Goal: Task Accomplishment & Management: Use online tool/utility

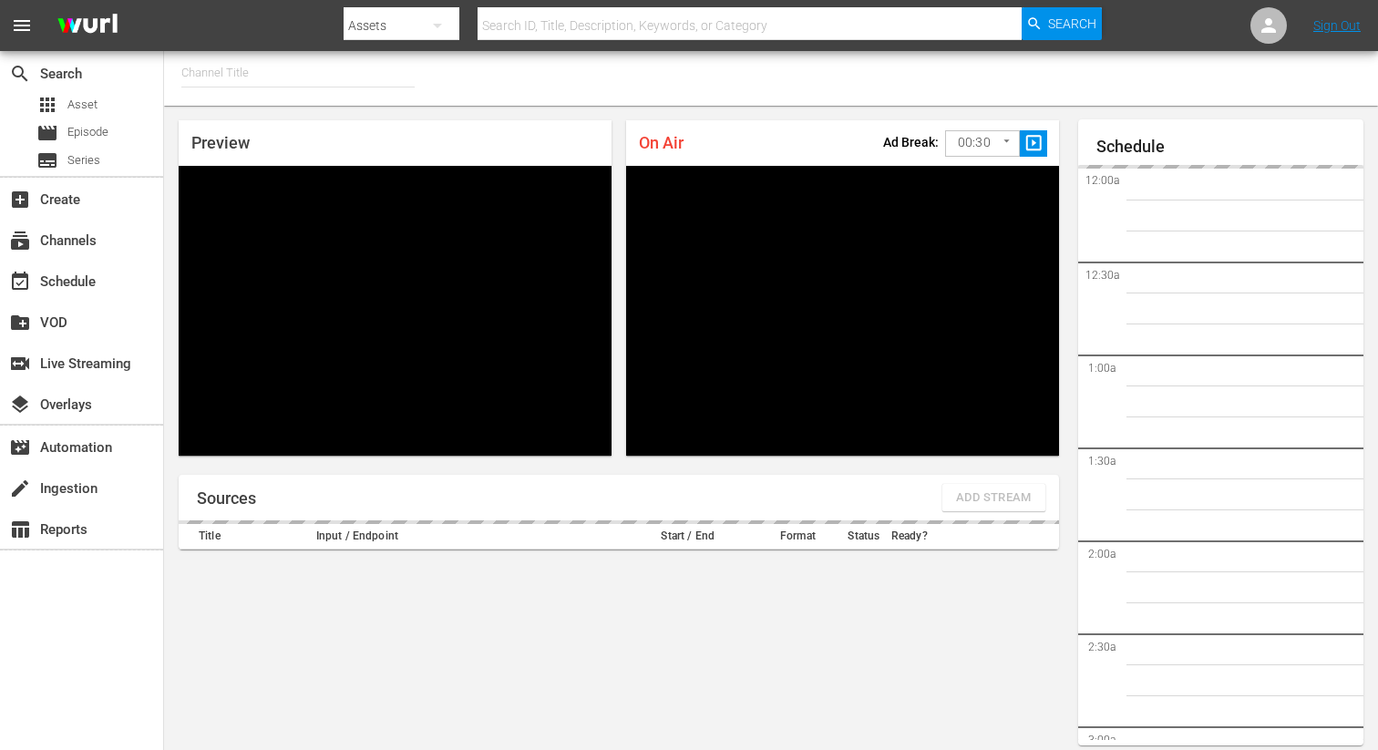
type input "FIFA+ English Global (1781)"
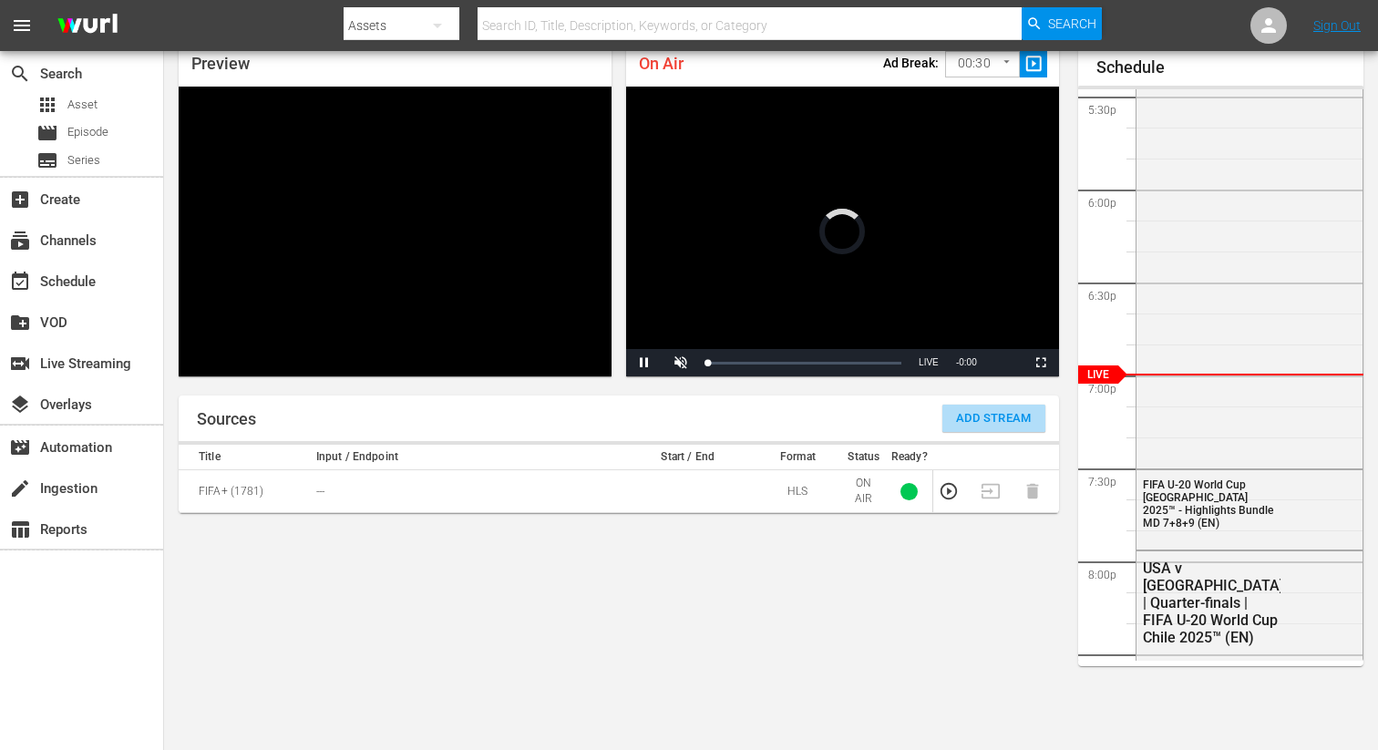
click at [973, 415] on span "Add Stream" at bounding box center [994, 418] width 76 height 21
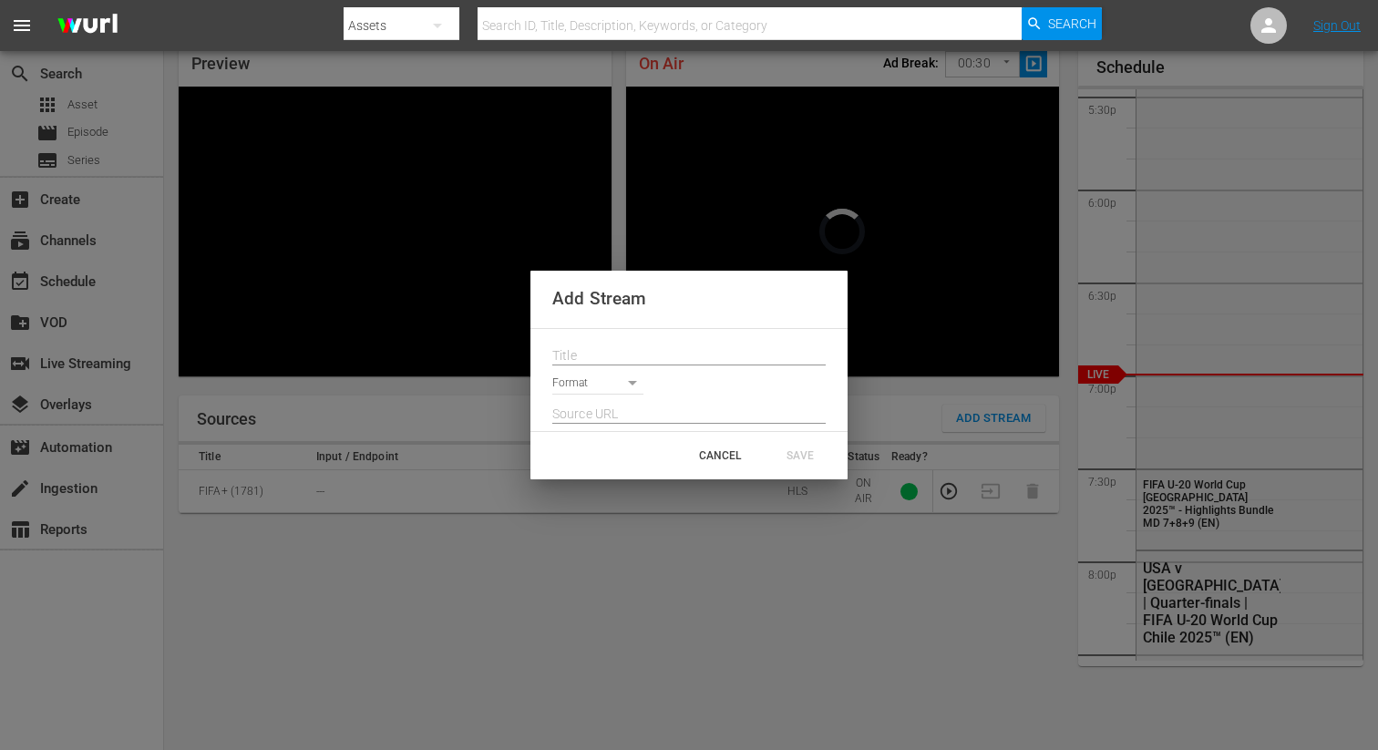
click at [720, 359] on input "text" at bounding box center [688, 356] width 273 height 27
paste input "Live Channel 2c9be886-0718-4927-bea6-ef5754efce92 eng FIFA U-20 World Cup [GEOG…"
type input "Live Channel 2c9be886-0718-4927-bea6-ef5754efce92 eng FIFA U-20 World Cup [GEOG…"
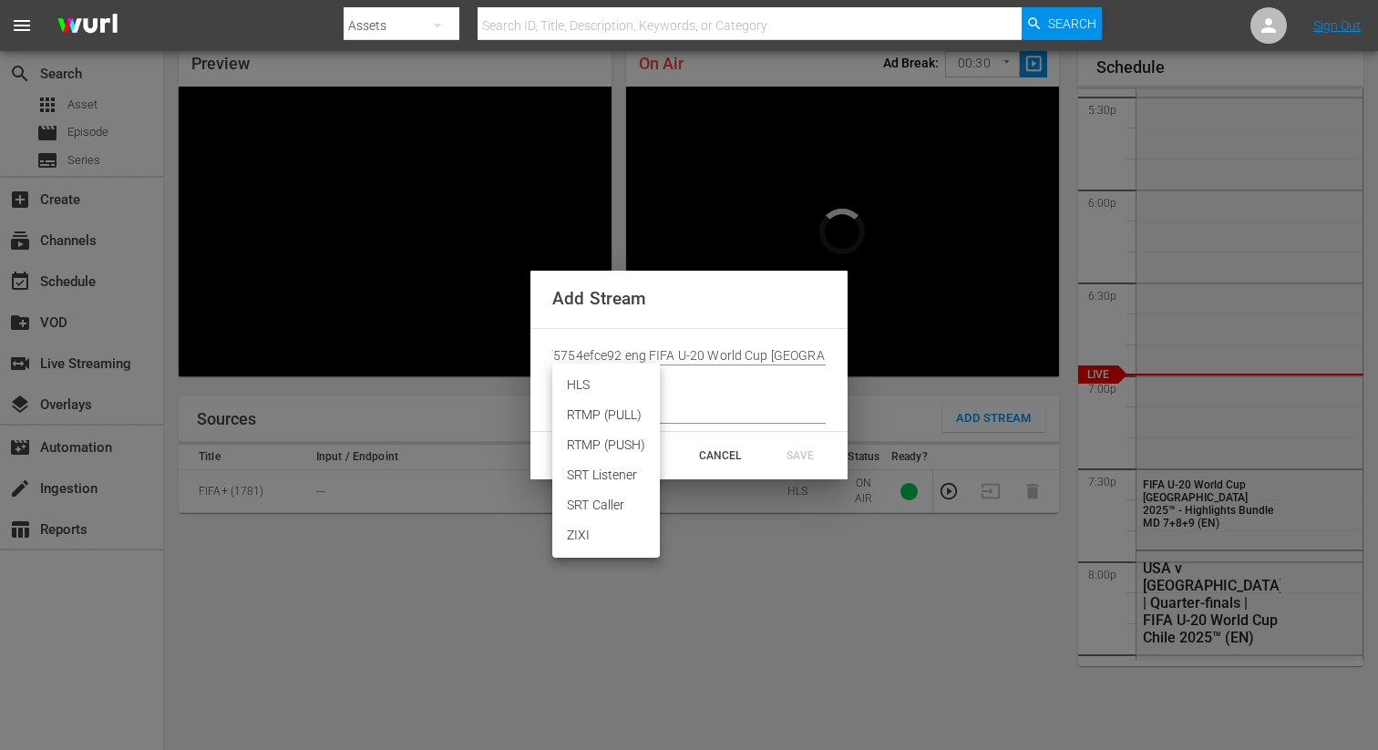
scroll to position [0, 0]
click at [621, 387] on body "menu Search By Assets Search ID, Title, Description, Keywords, or Category Sear…" at bounding box center [689, 296] width 1378 height 750
click at [583, 392] on li "HLS" at bounding box center [606, 385] width 108 height 30
type input "HLS"
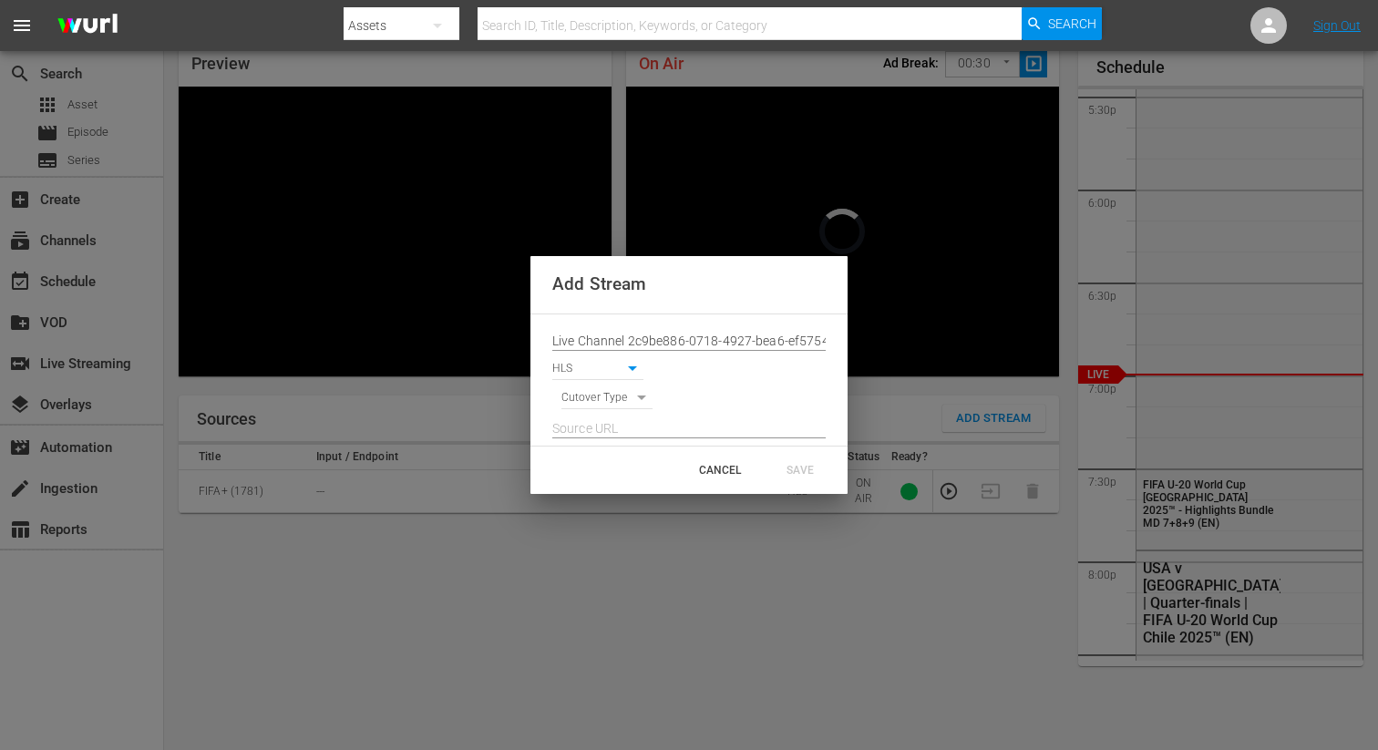
click at [688, 358] on div "HLS HLS" at bounding box center [688, 365] width 273 height 29
click at [690, 352] on input "Live Channel 2c9be886-0718-4927-bea6-ef5754efce92 eng FIFA U-20 World Cup [GEOG…" at bounding box center [688, 341] width 273 height 27
click at [638, 399] on body "menu Search By Assets Search ID, Title, Description, Keywords, or Category Sear…" at bounding box center [689, 296] width 1378 height 750
click at [608, 432] on li "SIGNAL" at bounding box center [607, 430] width 92 height 30
type input "SIGNAL"
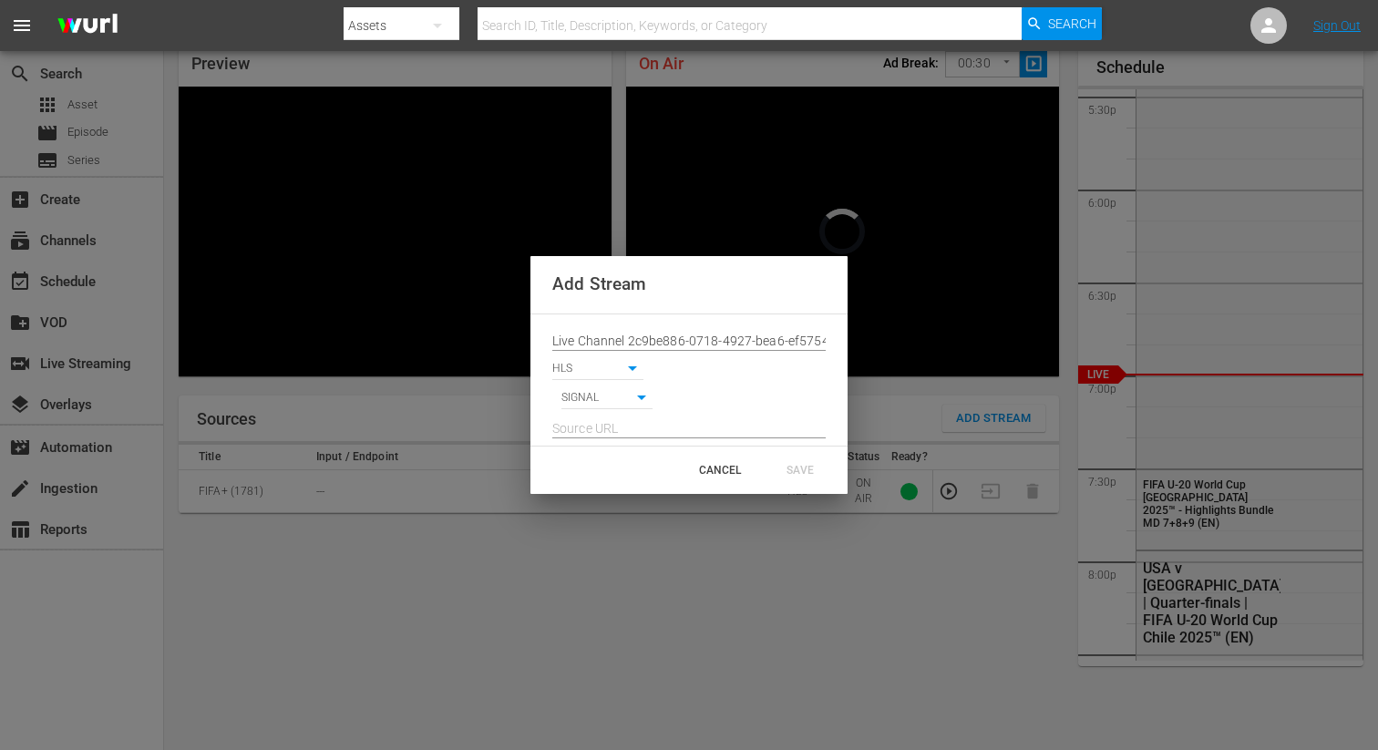
click at [596, 432] on input "text" at bounding box center [688, 429] width 273 height 27
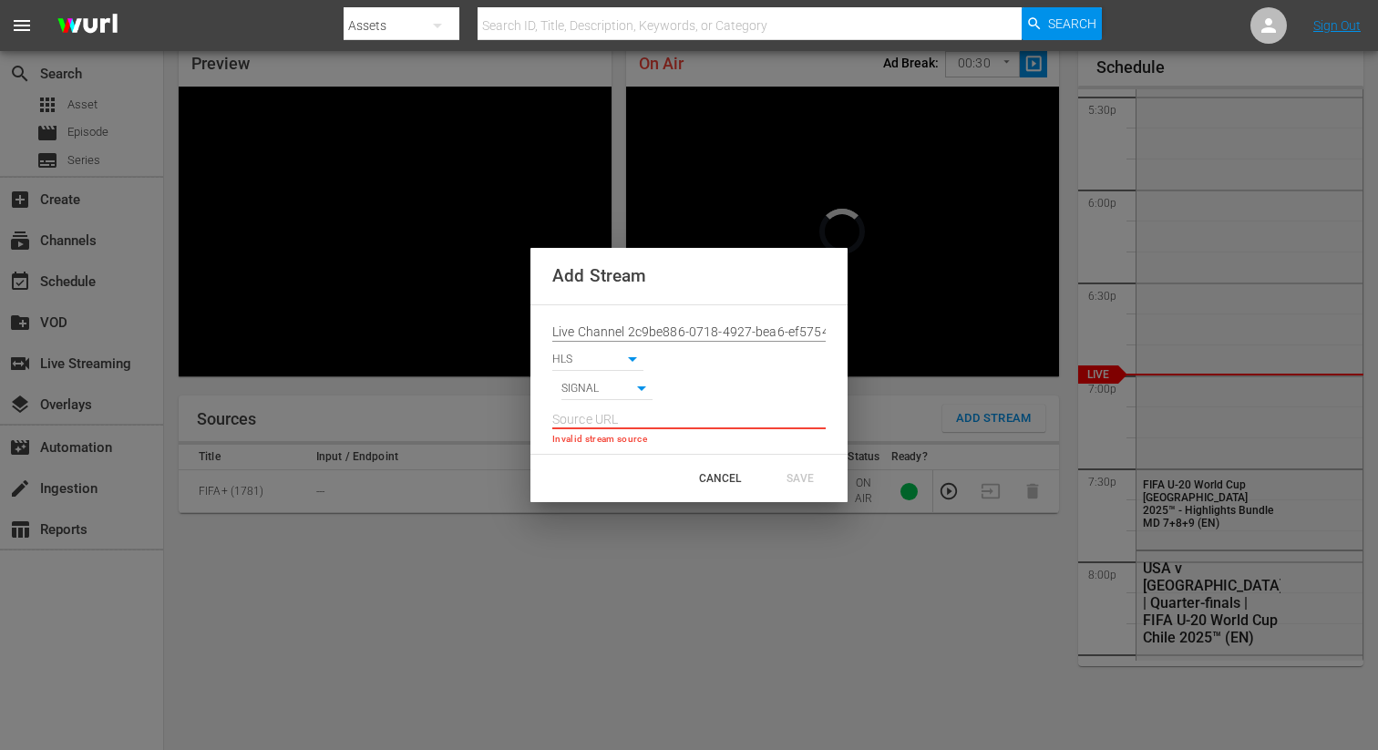
paste input "[URL][DOMAIN_NAME][DATE][DATE]"
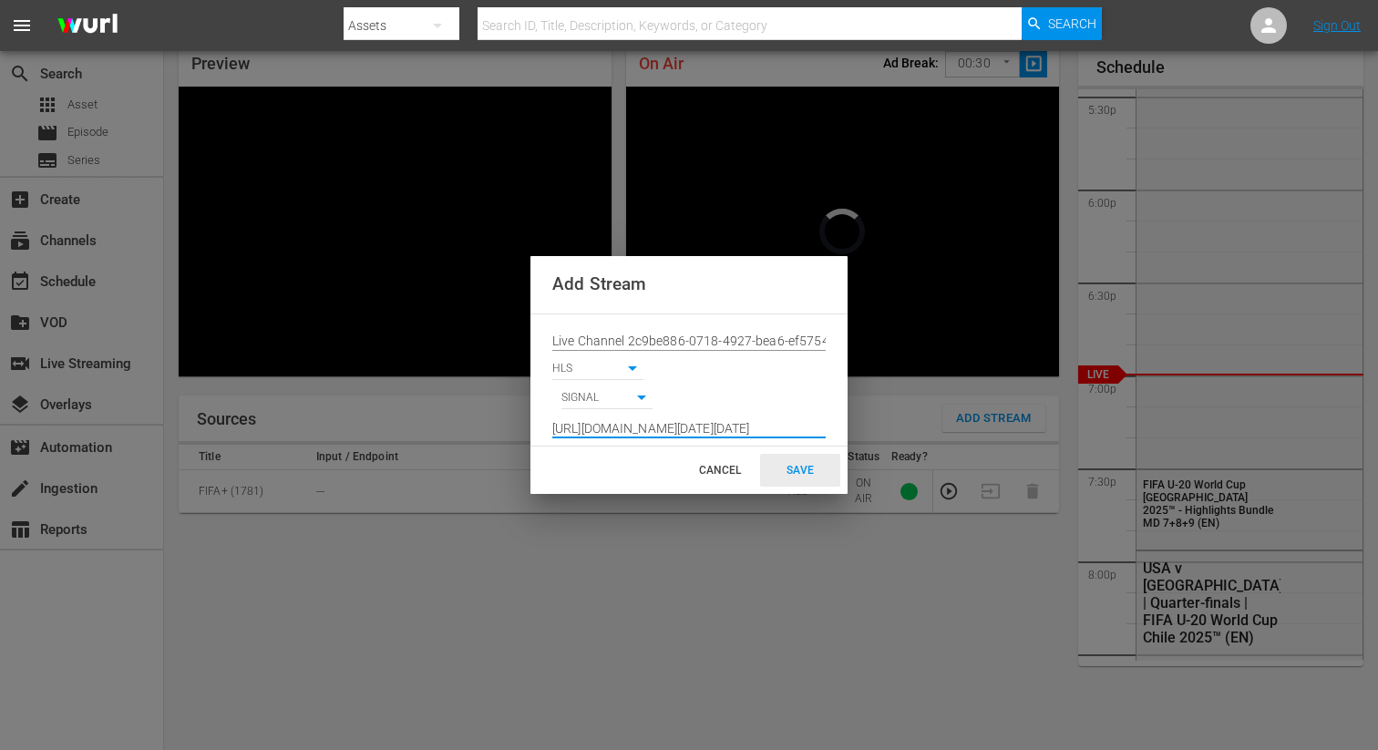
type input "[URL][DOMAIN_NAME][DATE][DATE]"
click at [817, 485] on div "SAVE" at bounding box center [800, 470] width 80 height 33
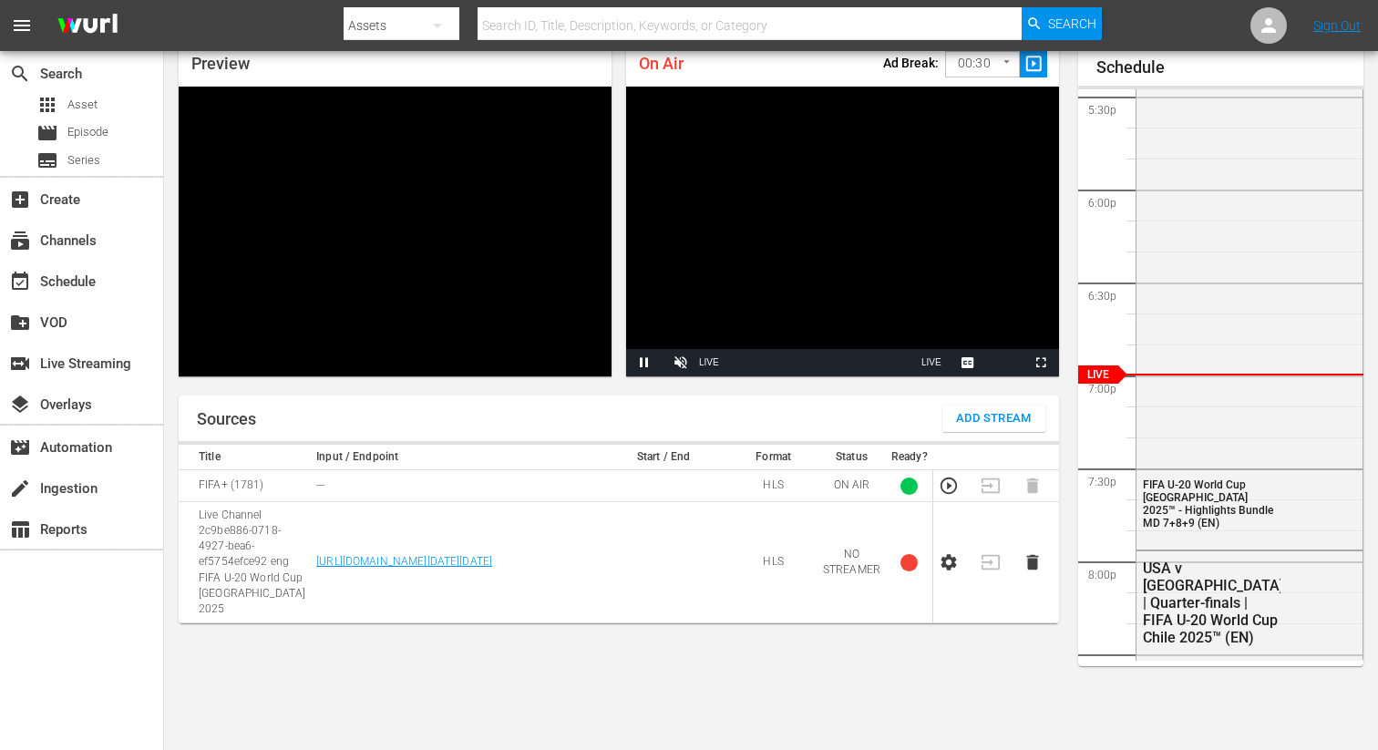
click at [958, 557] on icon "button" at bounding box center [949, 562] width 20 height 20
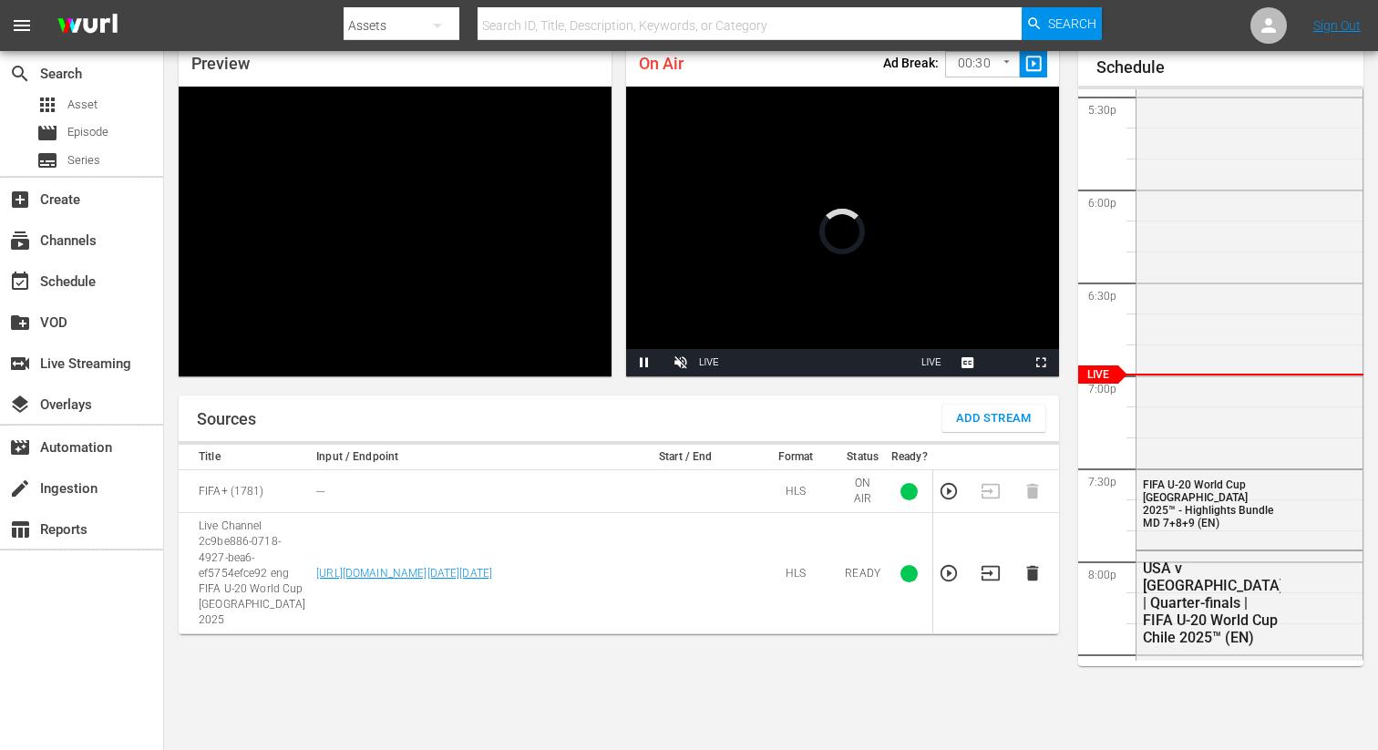
click at [995, 564] on icon "button" at bounding box center [991, 573] width 20 height 20
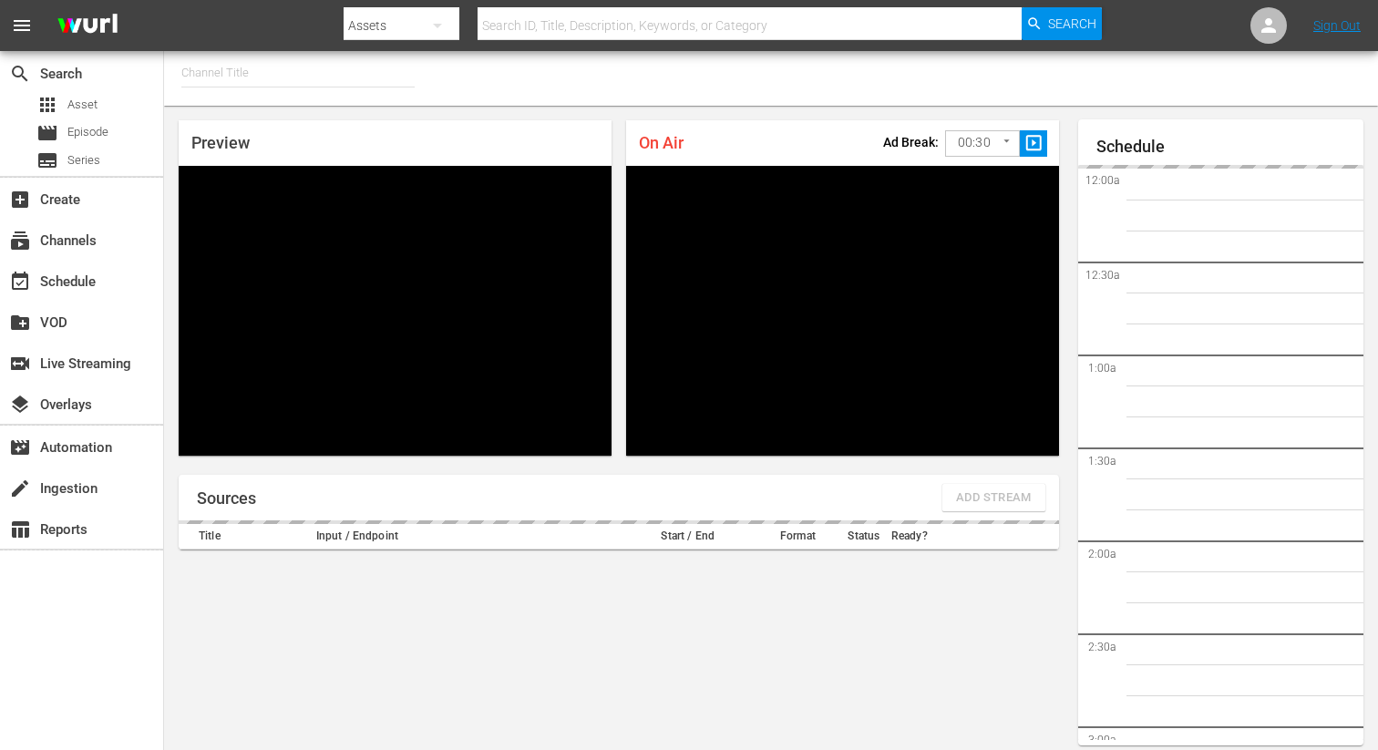
type input "FIFA+ [DEMOGRAPHIC_DATA] Local (1778)"
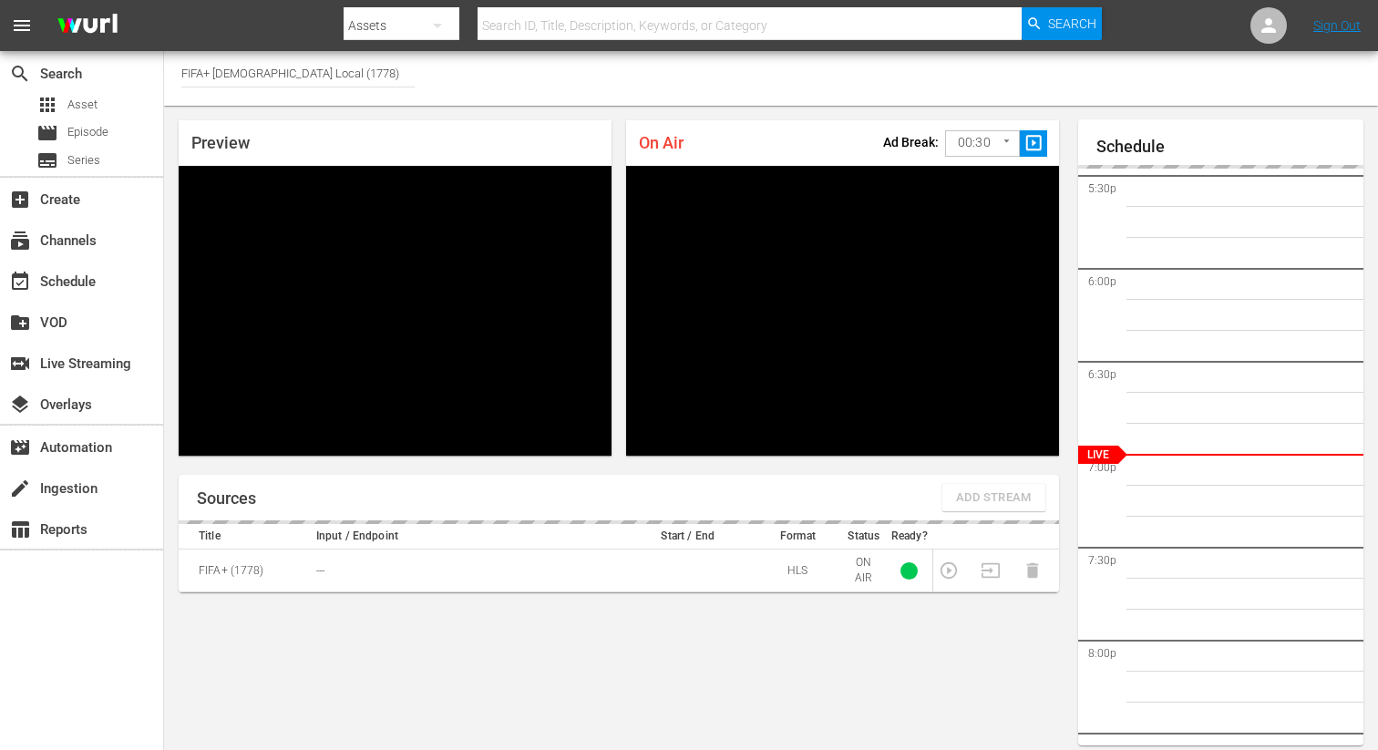
scroll to position [79, 0]
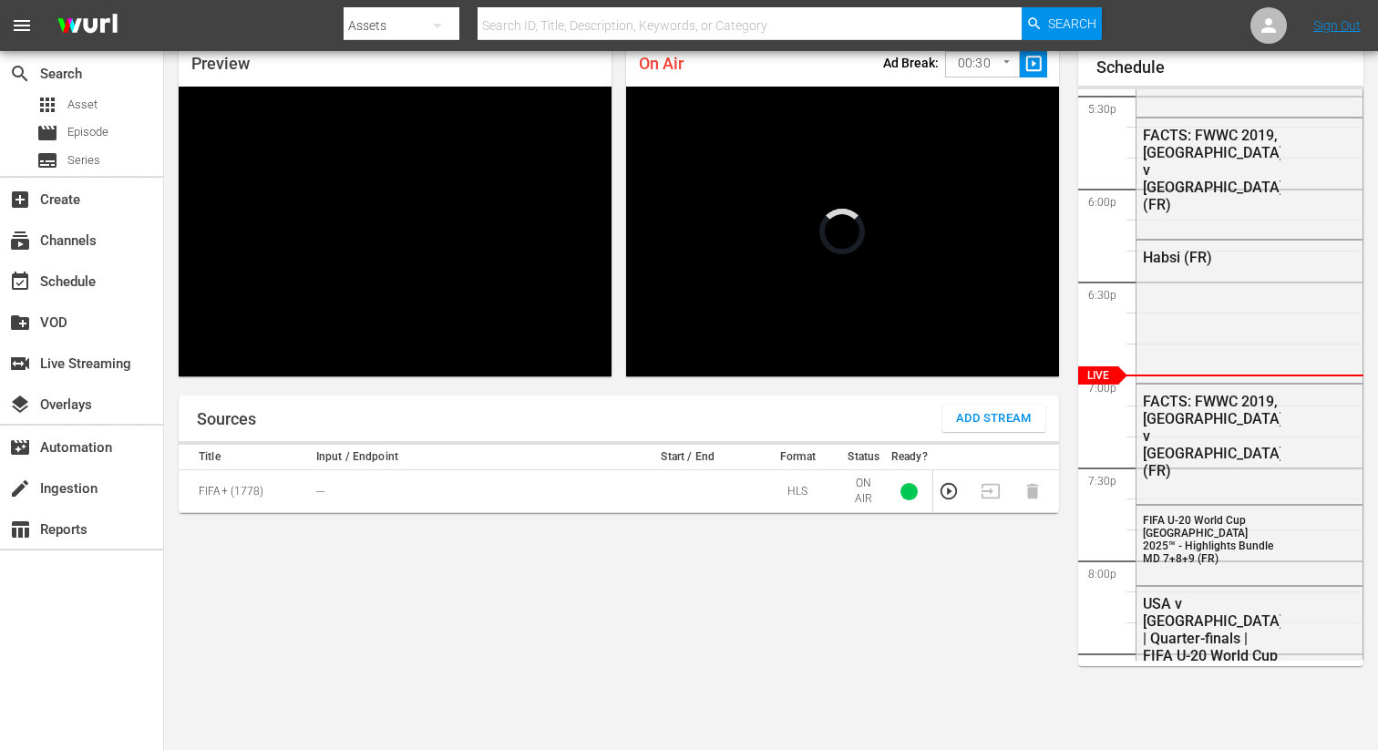
click at [1003, 411] on span "Add Stream" at bounding box center [994, 418] width 76 height 21
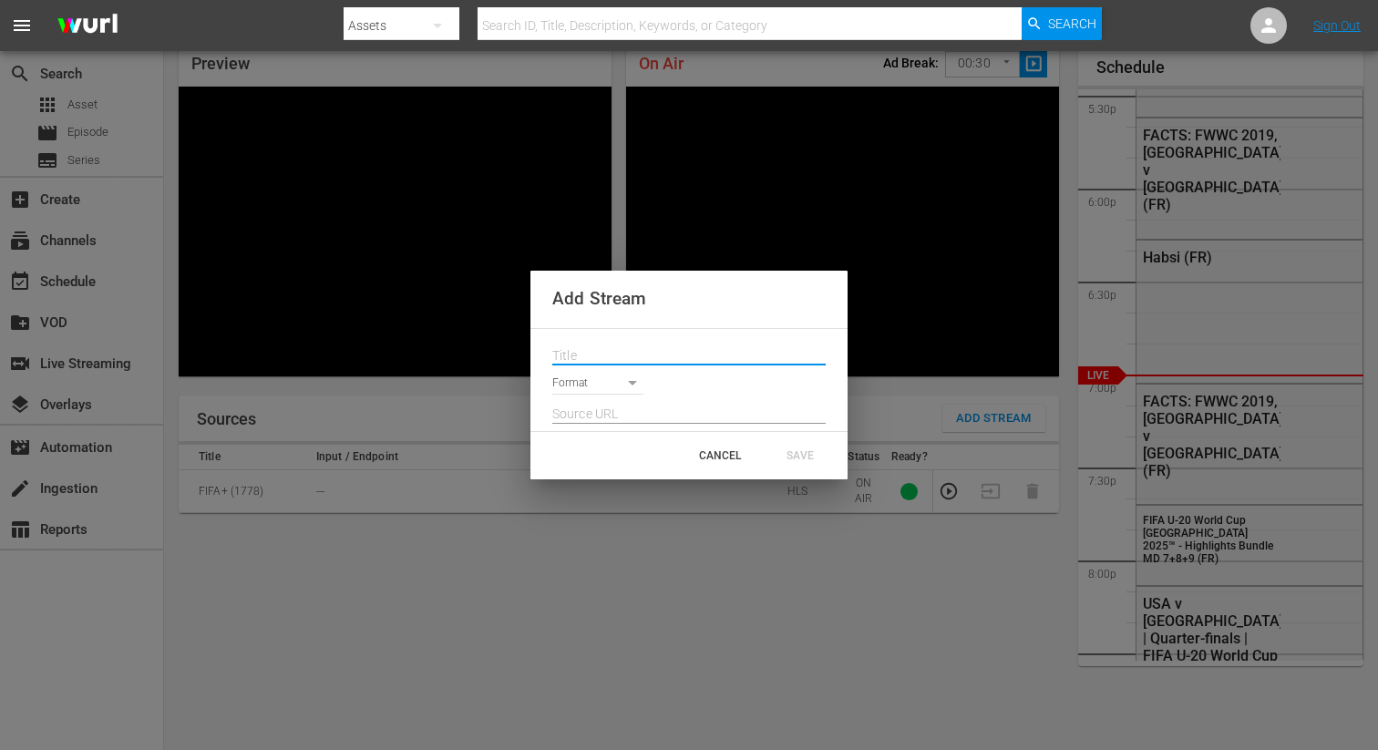
click at [623, 360] on input "text" at bounding box center [688, 356] width 273 height 27
paste input "Live Channel 2c9be886-0718-4927-bea6-ef5754efce92 eng FIFA U-20 World Cup [GEOG…"
type input "Live Channel 2c9be886-0718-4927-bea6-ef5754efce92 eng FIFA U-20 World Cup [GEOG…"
click at [612, 389] on body "menu Search By Assets Search ID, Title, Description, Keywords, or Category Sear…" at bounding box center [689, 296] width 1378 height 750
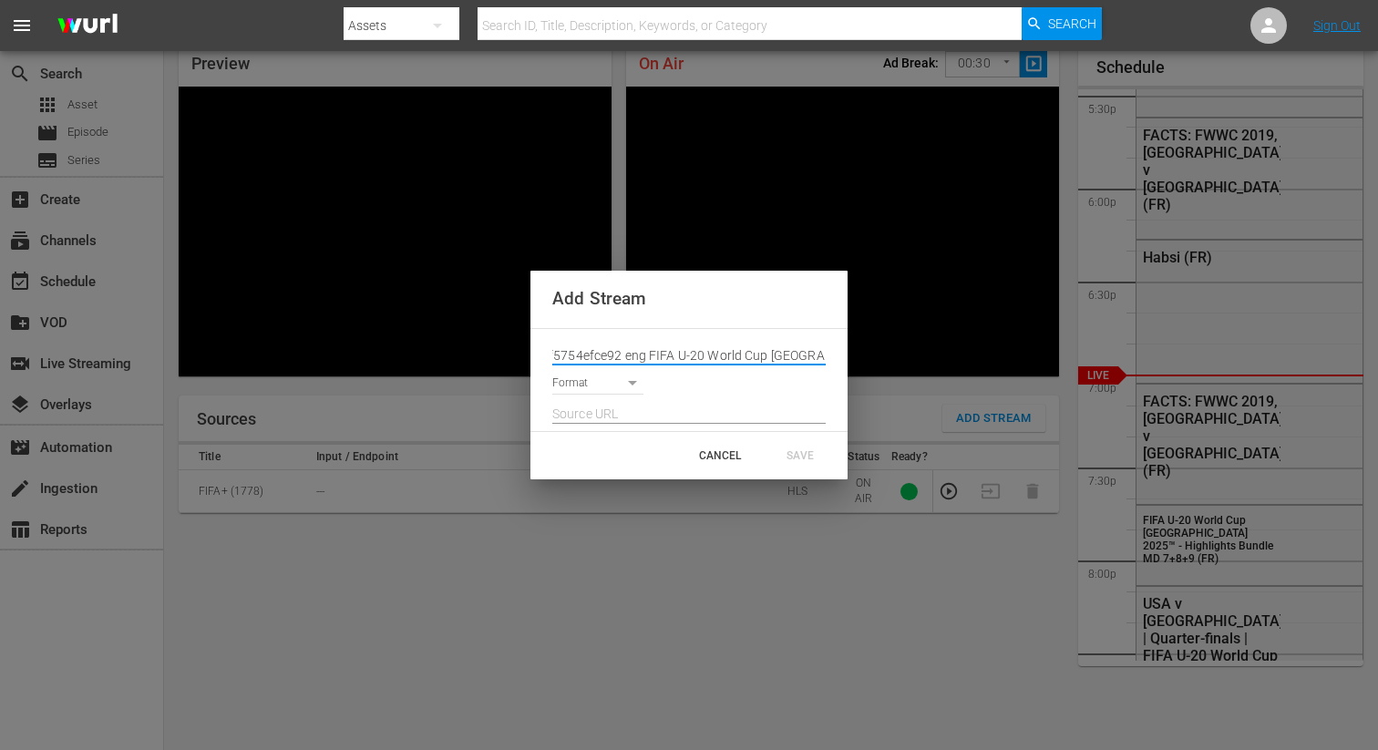
scroll to position [0, 0]
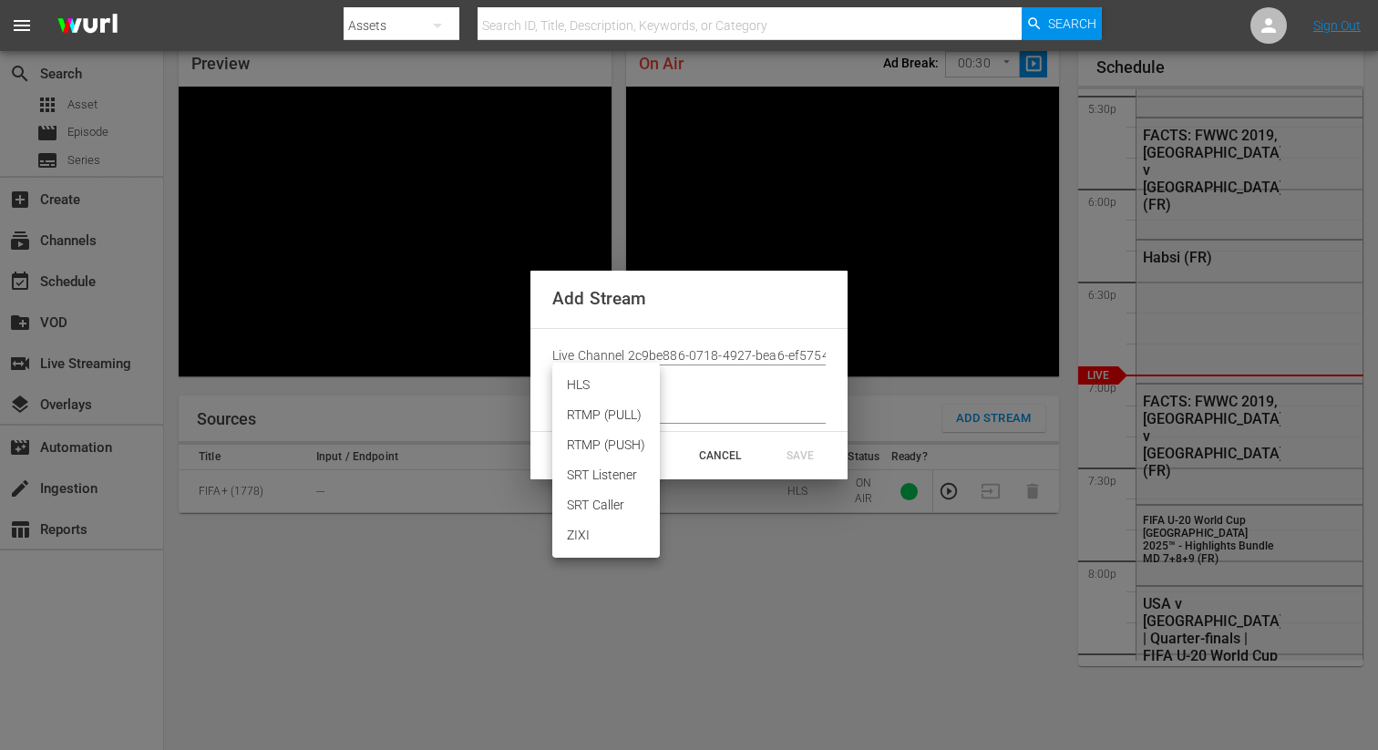
click at [563, 389] on li "HLS" at bounding box center [606, 385] width 108 height 30
type input "HLS"
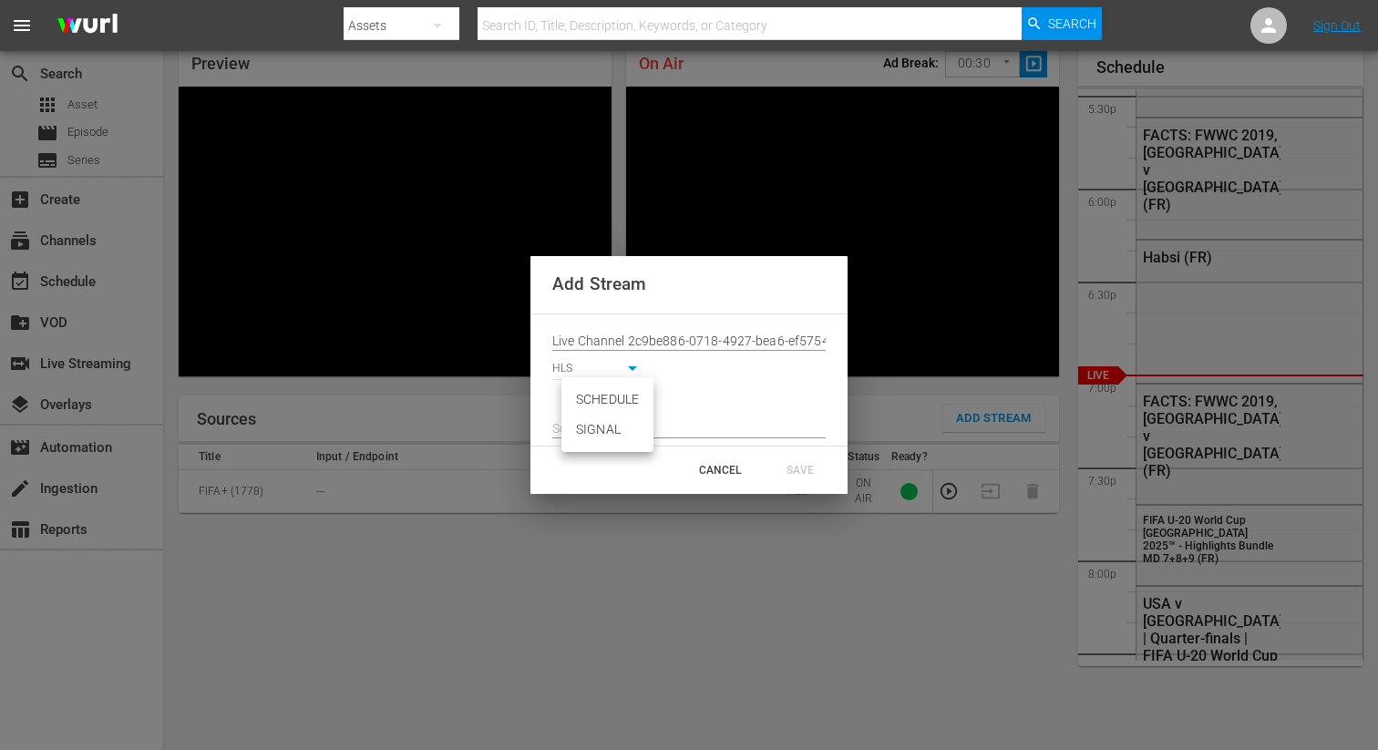
click at [626, 392] on body "menu Search By Assets Search ID, Title, Description, Keywords, or Category Sear…" at bounding box center [689, 296] width 1378 height 750
click at [613, 426] on li "SIGNAL" at bounding box center [607, 430] width 92 height 30
type input "SIGNAL"
click at [605, 433] on input "text" at bounding box center [688, 429] width 273 height 27
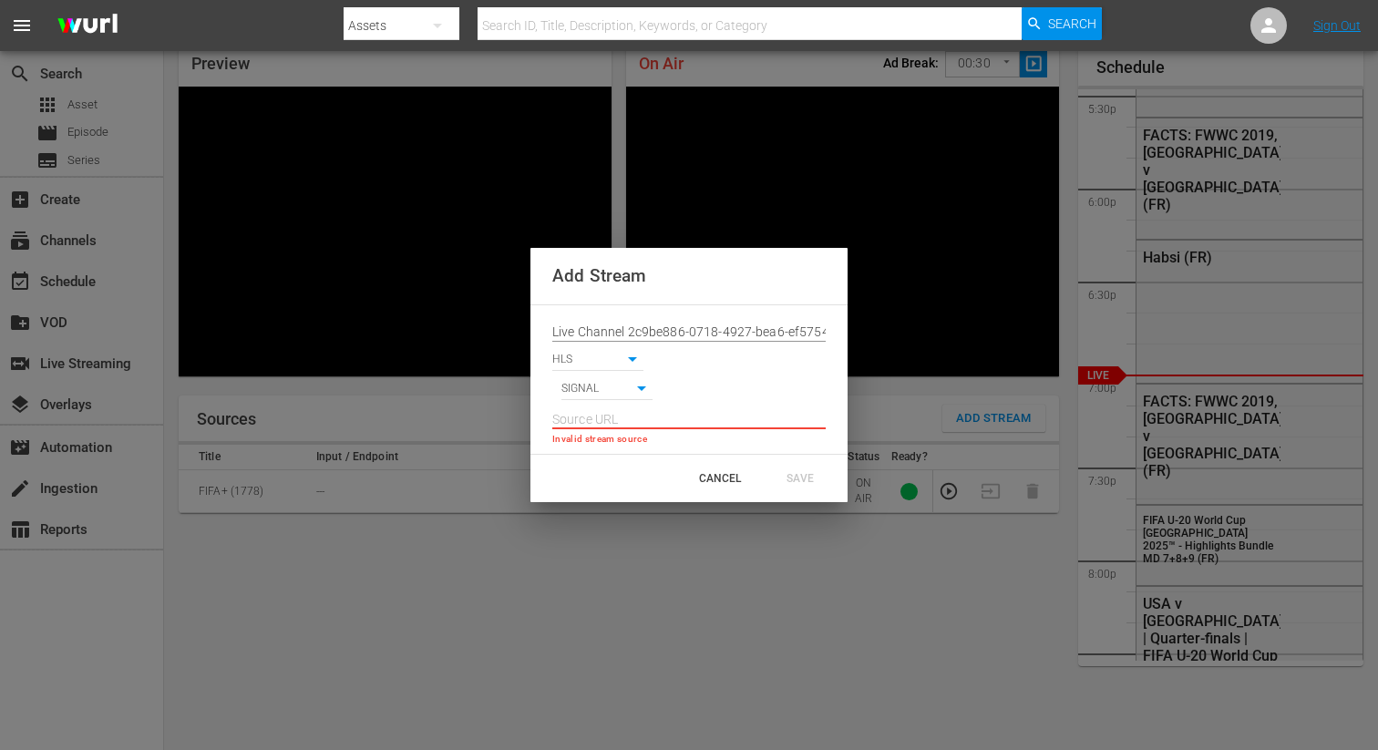
paste input "[URL][DOMAIN_NAME][DATE][DATE]"
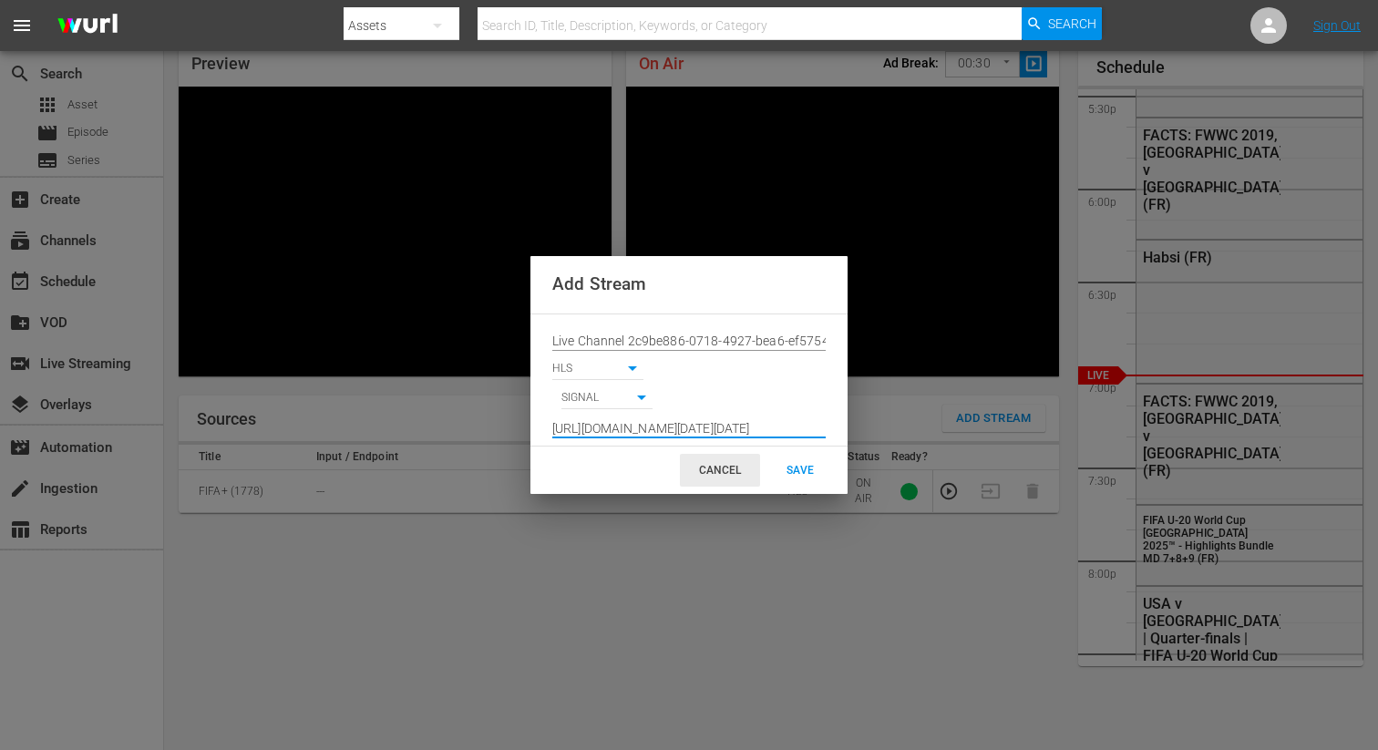
scroll to position [0, 1336]
type input "[URL][DOMAIN_NAME][DATE][DATE]"
click at [809, 480] on div "SAVE" at bounding box center [800, 470] width 80 height 33
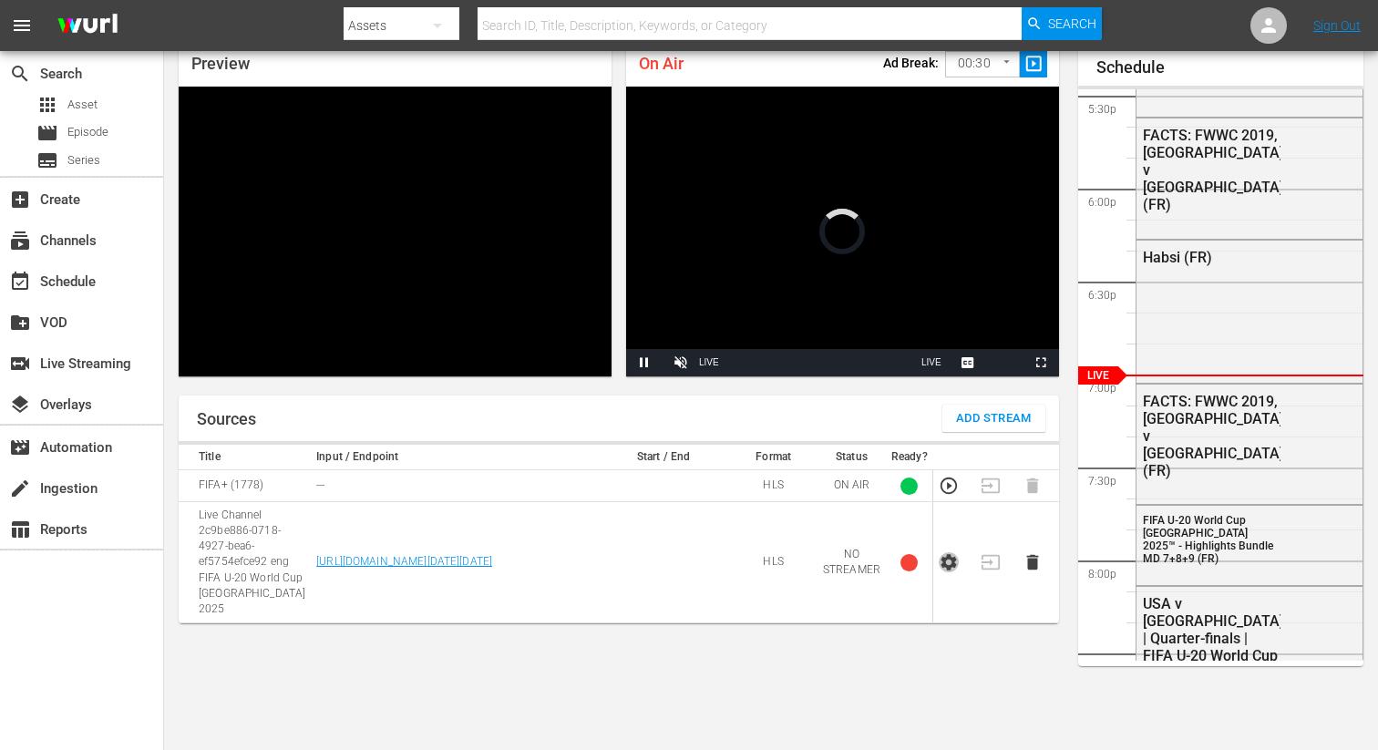
click at [952, 555] on icon "button" at bounding box center [949, 562] width 20 height 20
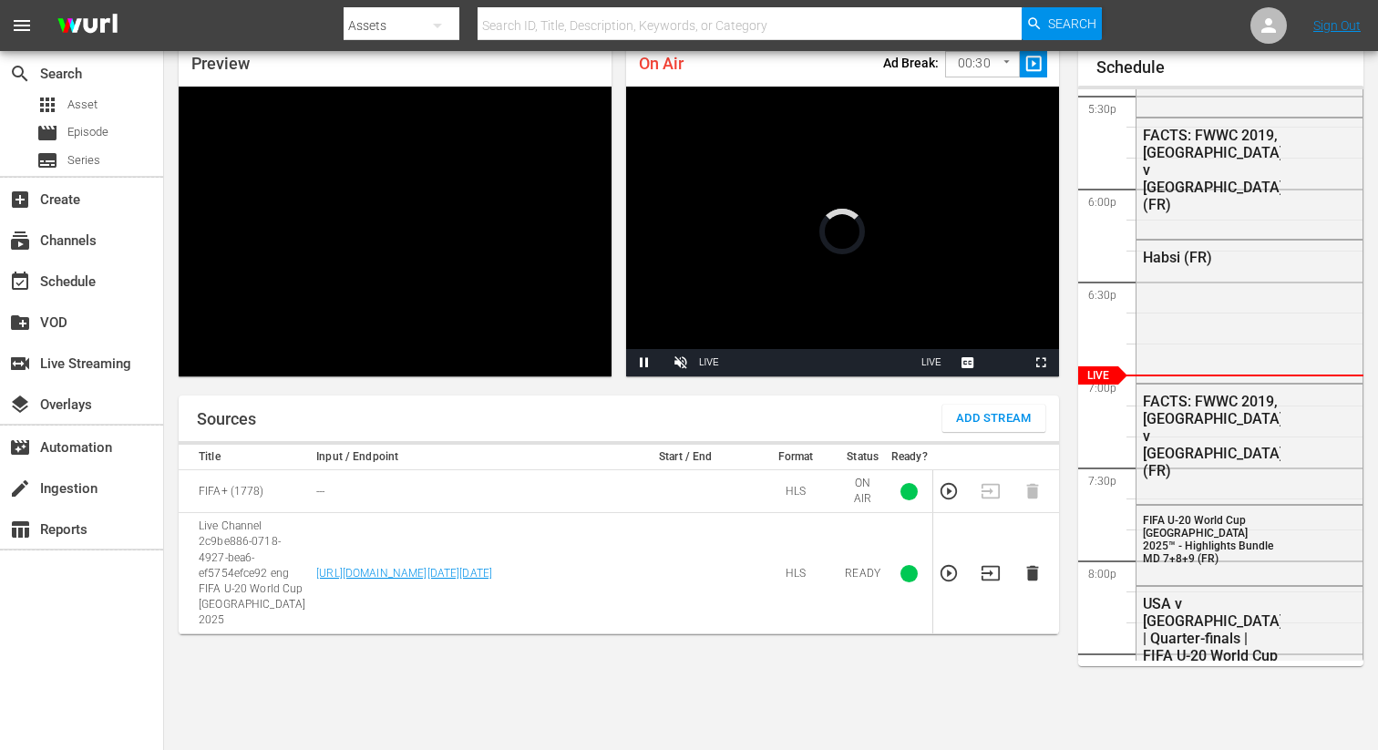
click at [995, 563] on icon "button" at bounding box center [991, 573] width 20 height 20
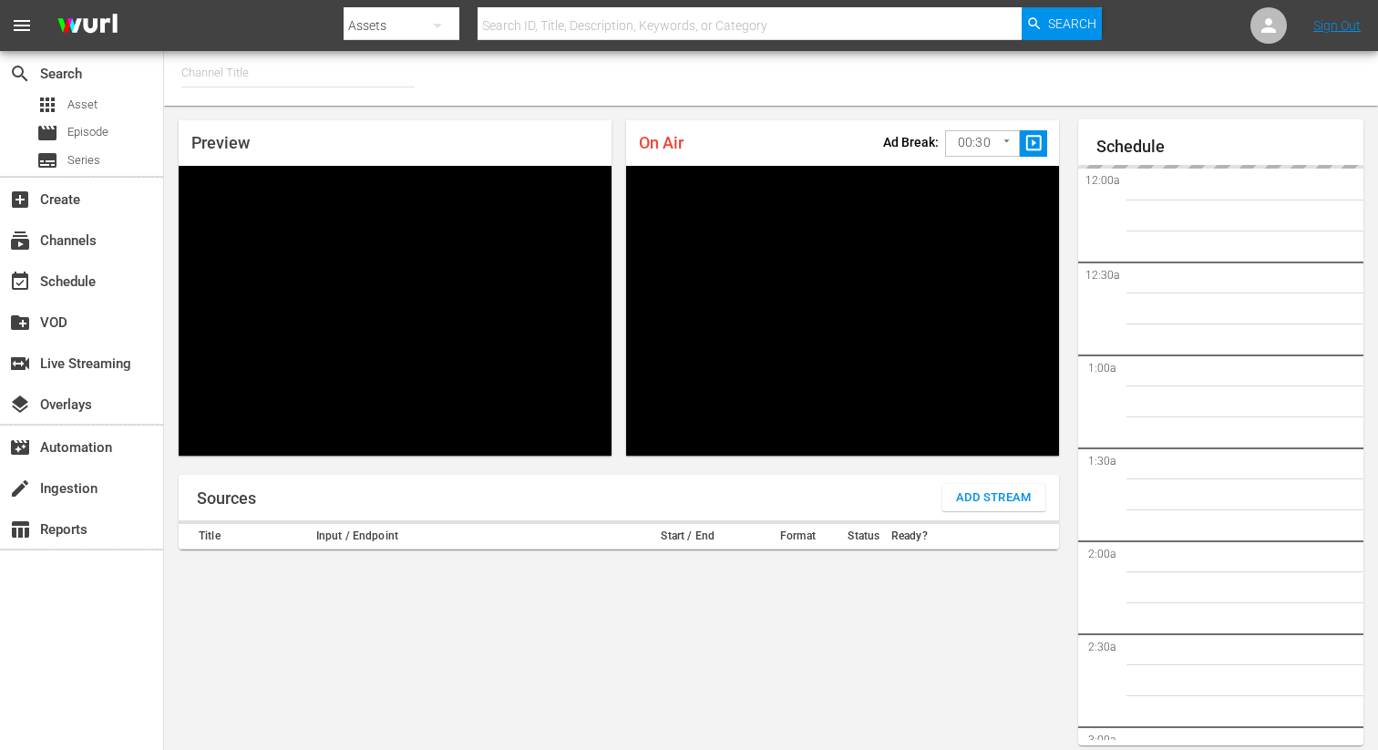
type input "FIFA+ [DEMOGRAPHIC_DATA] Local (1777)"
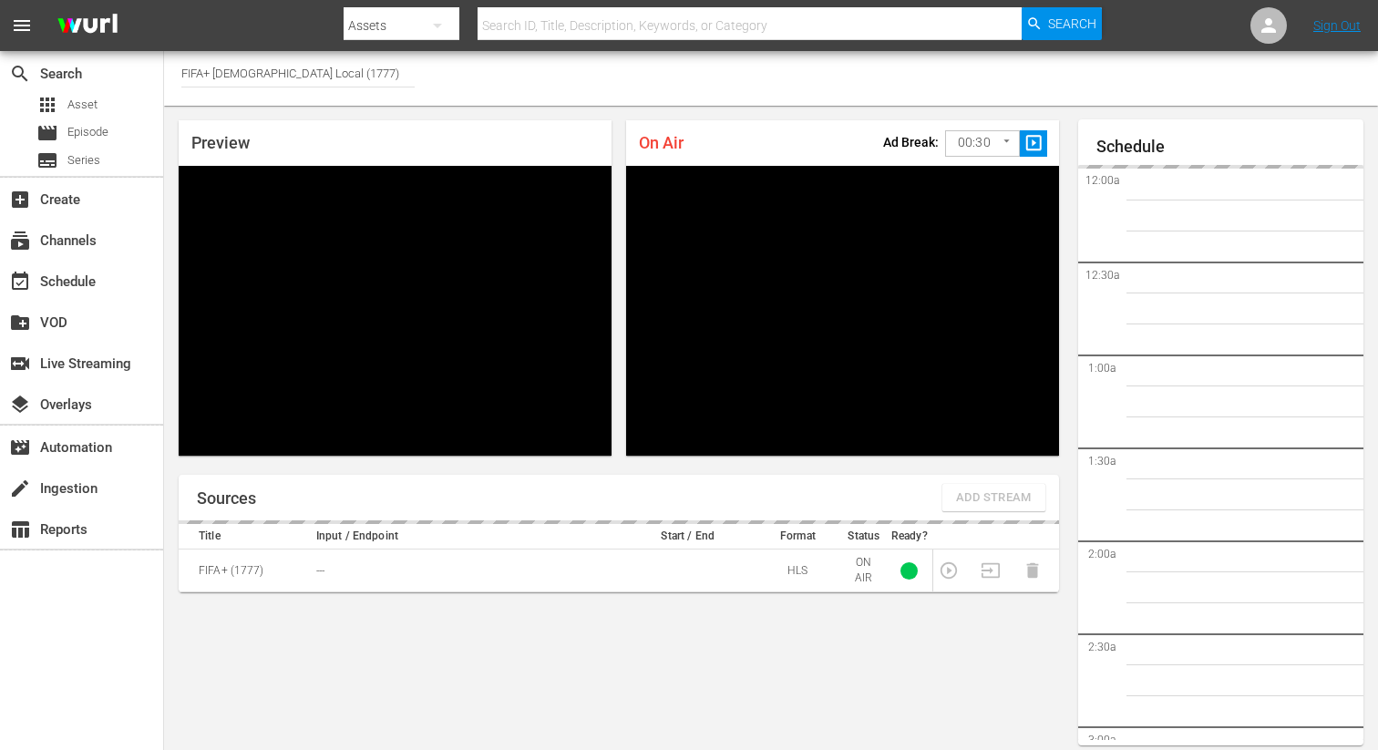
scroll to position [78, 0]
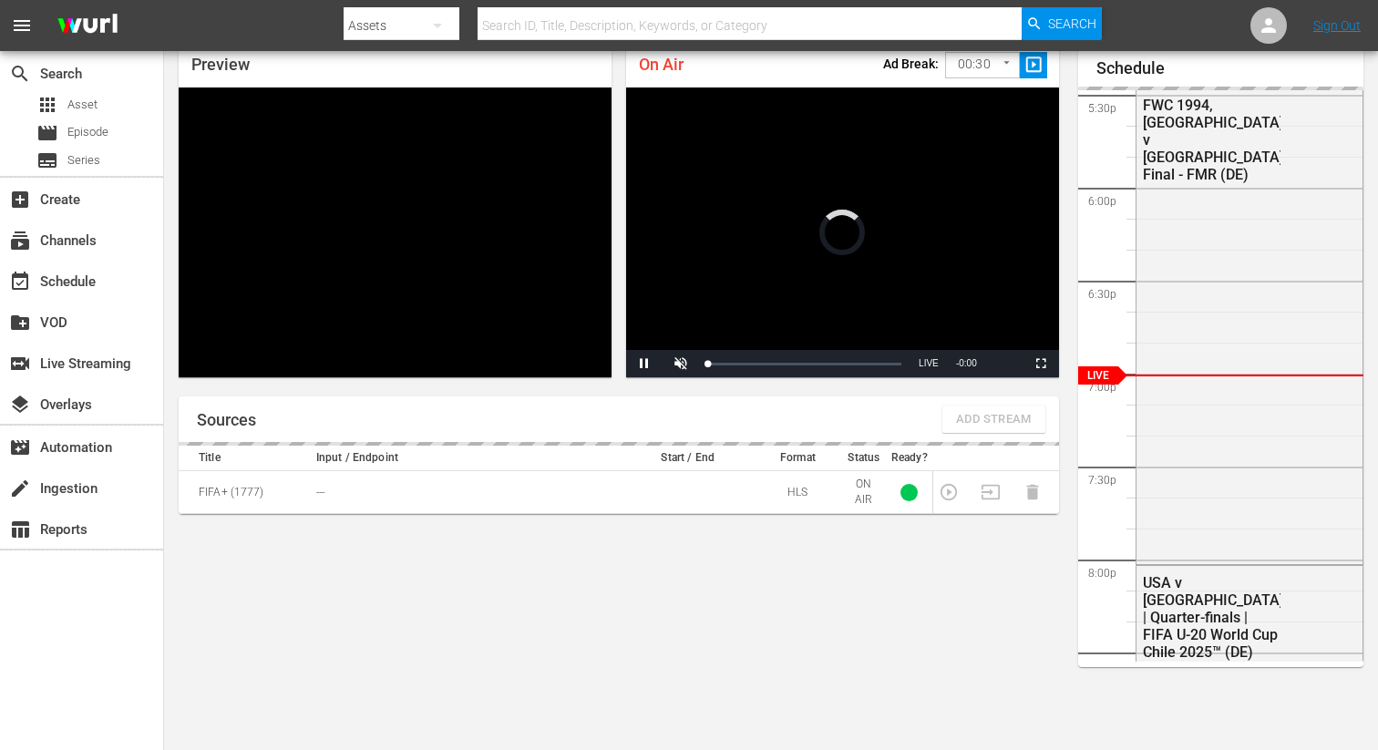
click at [891, 410] on div "Sources Add Stream" at bounding box center [619, 420] width 881 height 46
click at [963, 415] on span "Add Stream" at bounding box center [994, 419] width 76 height 21
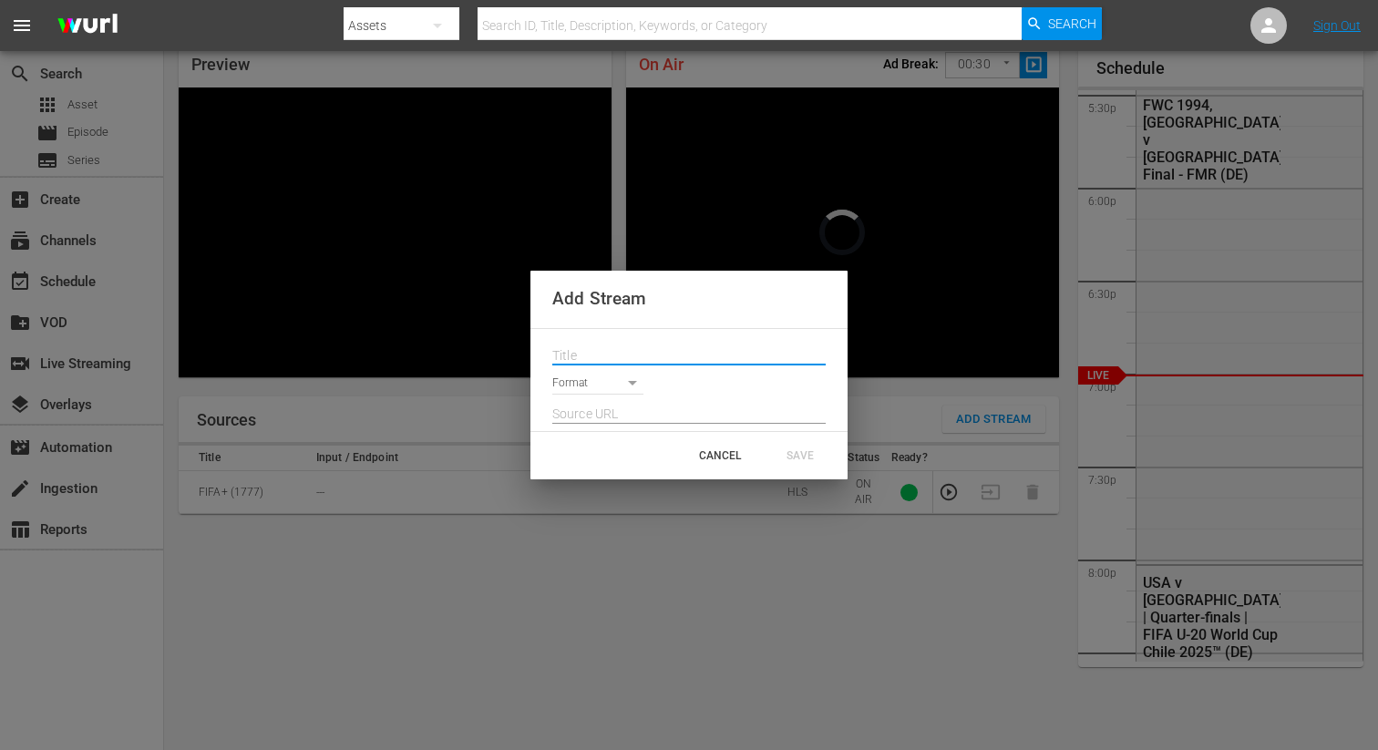
click at [576, 367] on input "text" at bounding box center [688, 356] width 273 height 27
paste input "Live Channel 2c9be886-0718-4927-bea6-ef5754efce92 eng FIFA U-20 World Cup [GEOG…"
type input "Live Channel 2c9be886-0718-4927-bea6-ef5754efce92 eng FIFA U-20 World Cup [GEOG…"
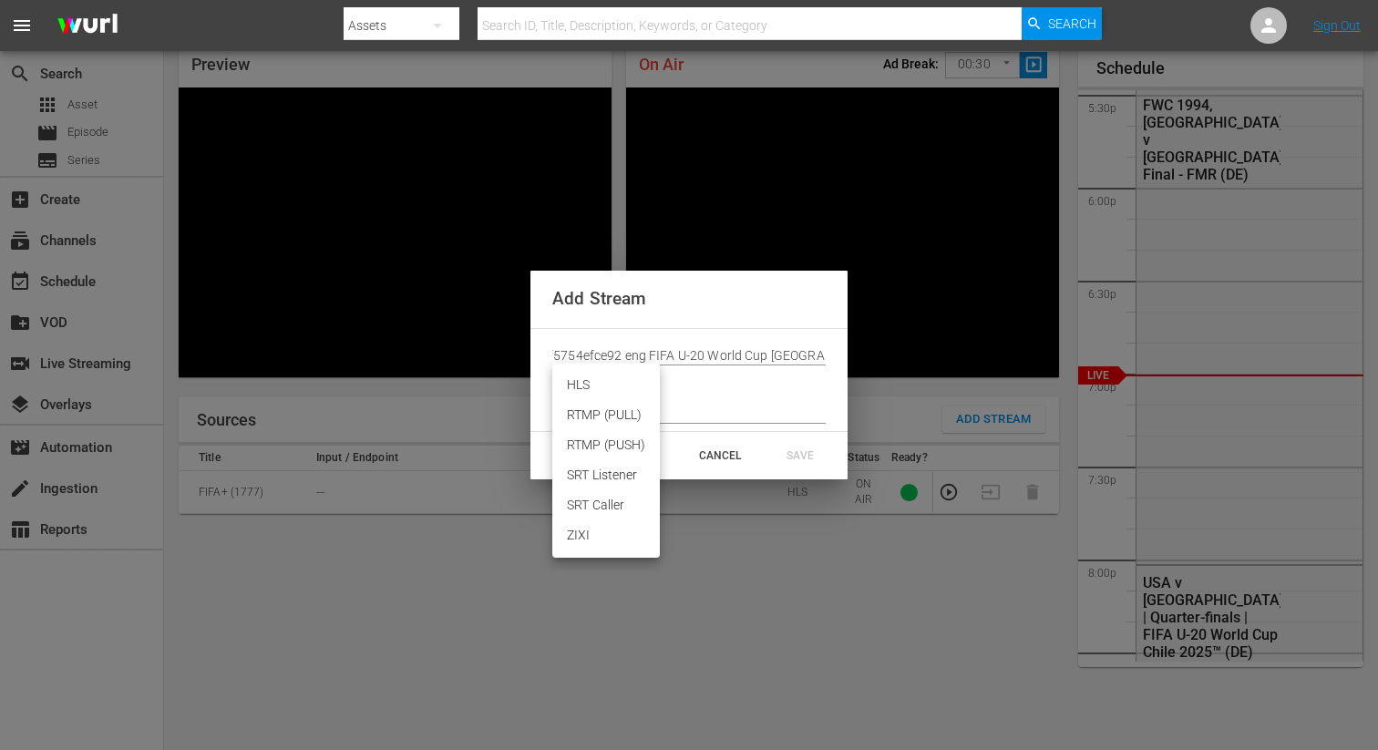
scroll to position [0, 0]
click at [582, 385] on body "menu Search By Assets Search ID, Title, Description, Keywords, or Category Sear…" at bounding box center [689, 297] width 1378 height 750
click at [585, 388] on li "HLS" at bounding box center [606, 385] width 108 height 30
type input "HLS"
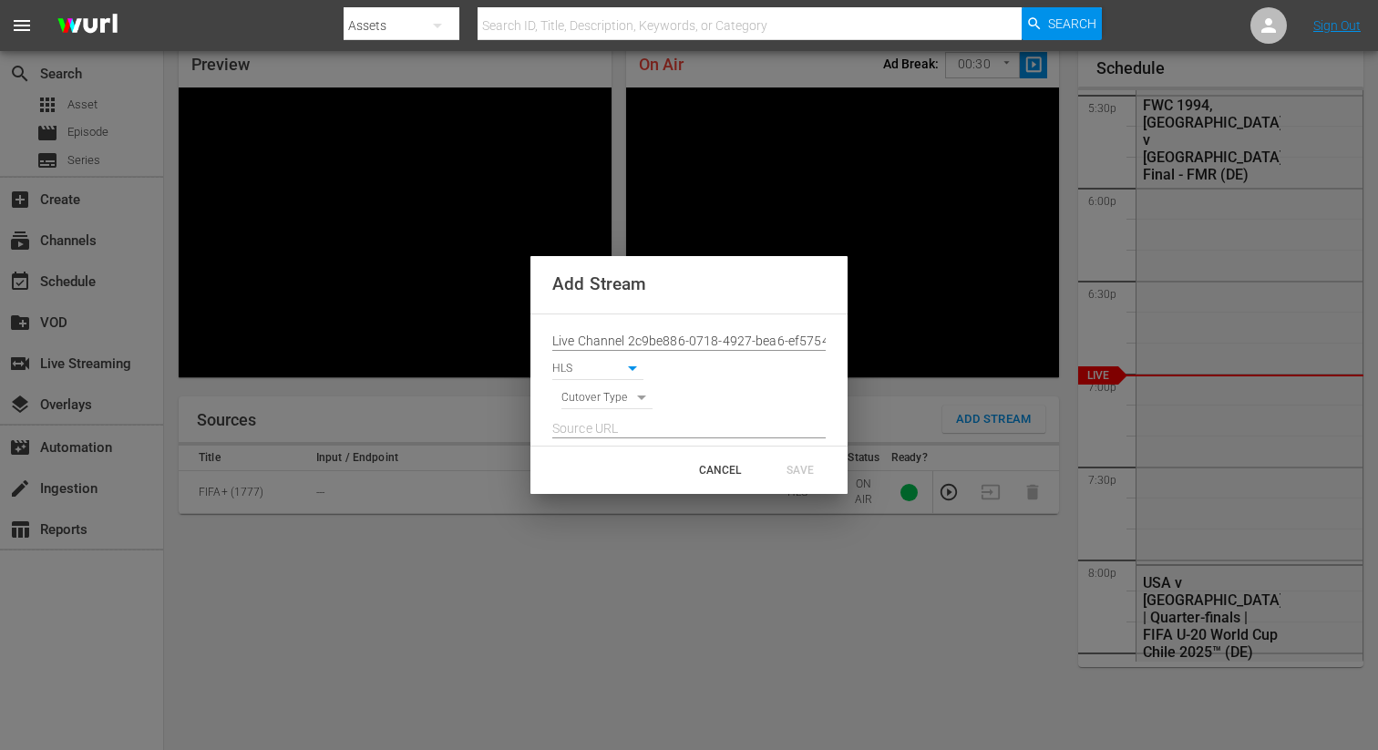
click at [588, 397] on body "menu Search By Assets Search ID, Title, Description, Keywords, or Category Sear…" at bounding box center [689, 297] width 1378 height 750
click at [590, 432] on li "SIGNAL" at bounding box center [607, 430] width 92 height 30
type input "SIGNAL"
click at [584, 428] on input "text" at bounding box center [688, 429] width 273 height 27
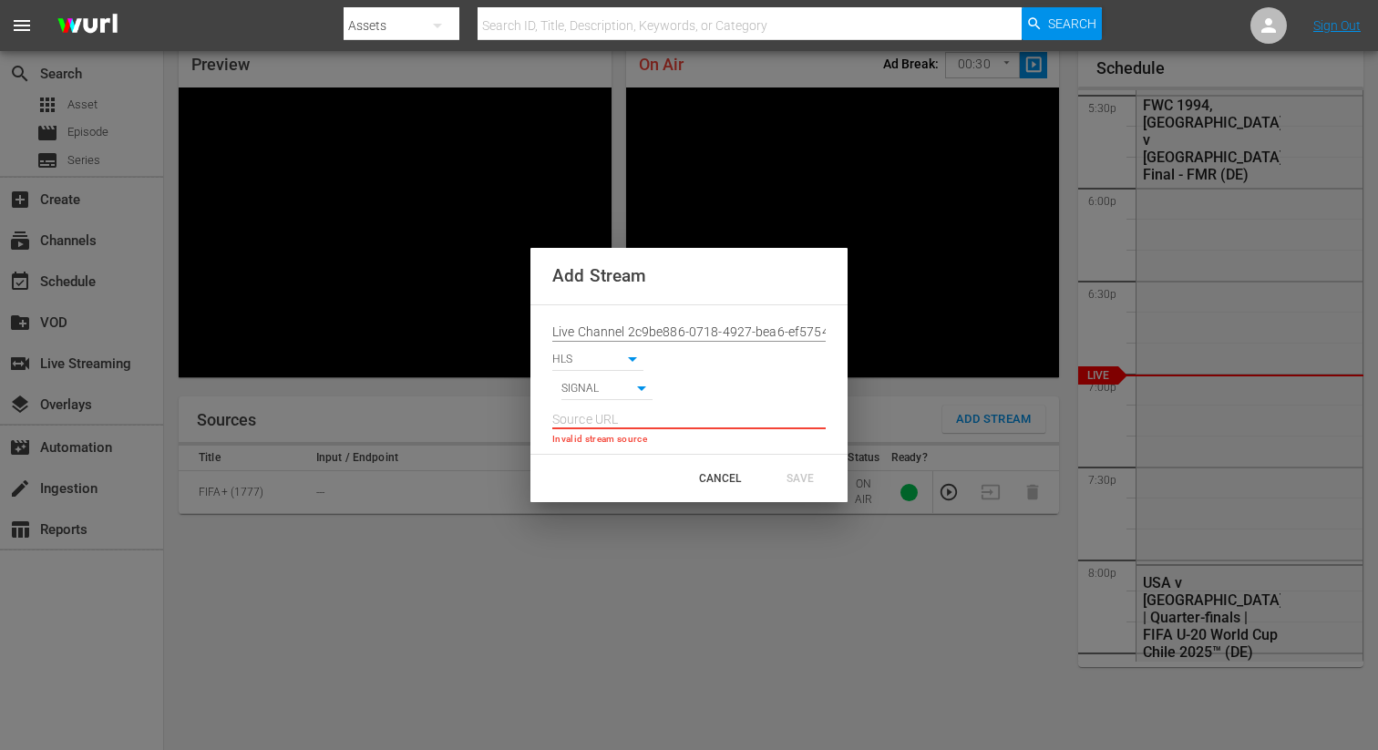
paste input "[URL][DOMAIN_NAME][DATE][DATE]"
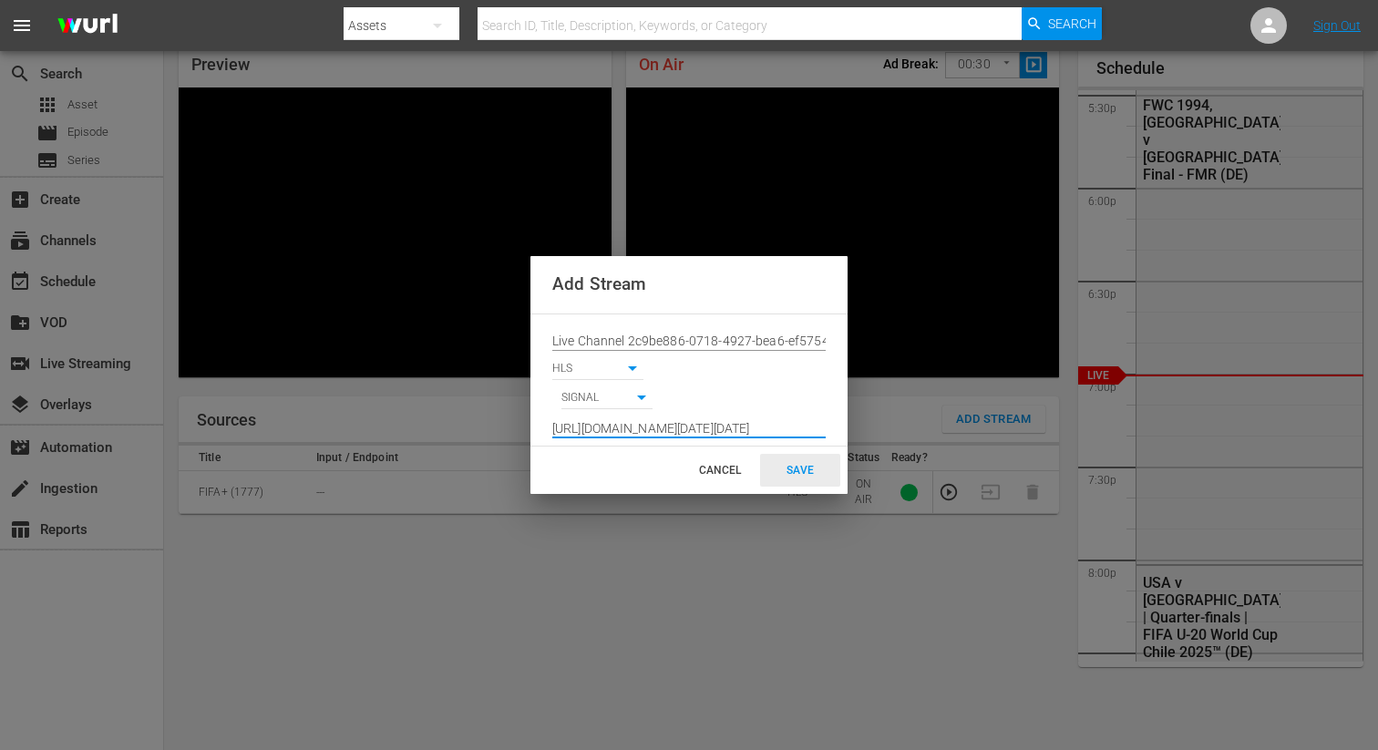
type input "[URL][DOMAIN_NAME][DATE][DATE]"
click at [796, 480] on div "SAVE" at bounding box center [800, 470] width 80 height 33
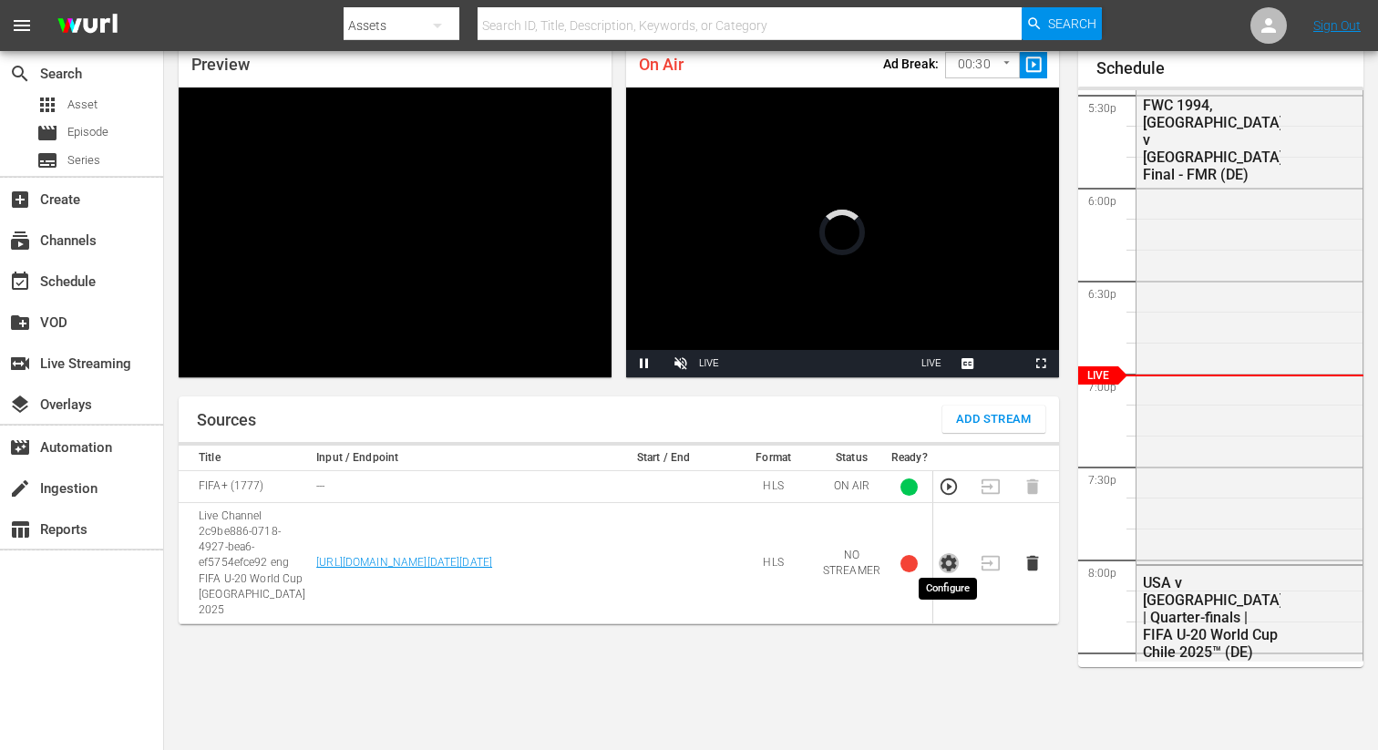
click at [953, 555] on icon "button" at bounding box center [949, 563] width 15 height 16
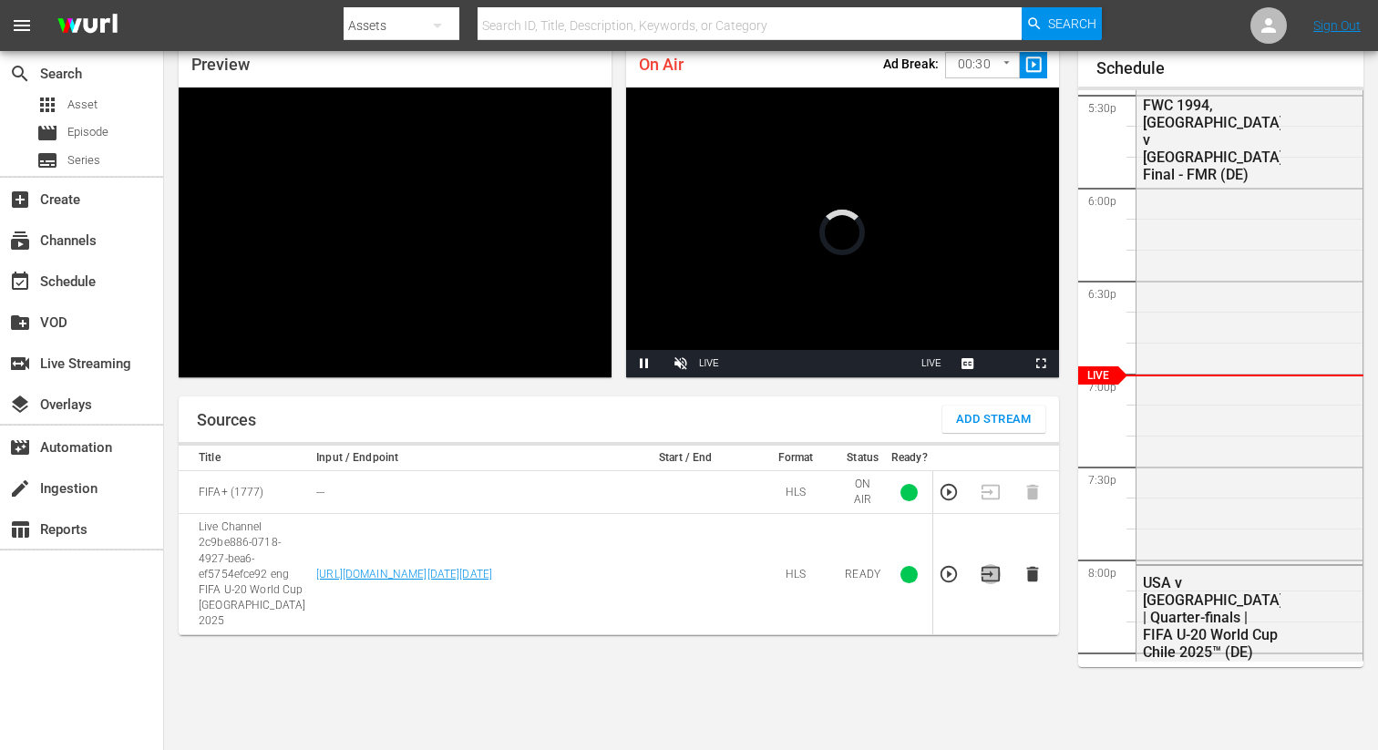
click at [998, 569] on icon "button" at bounding box center [991, 574] width 18 height 15
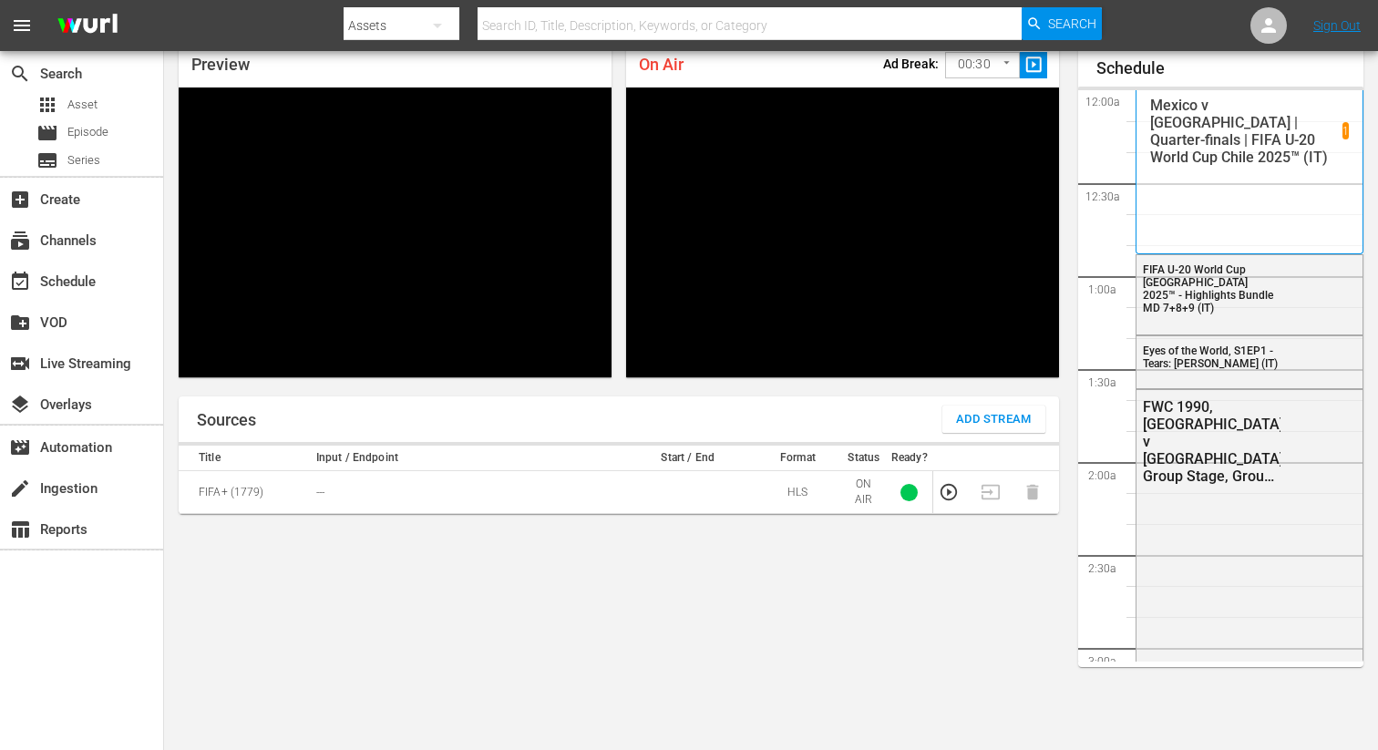
scroll to position [3250, 0]
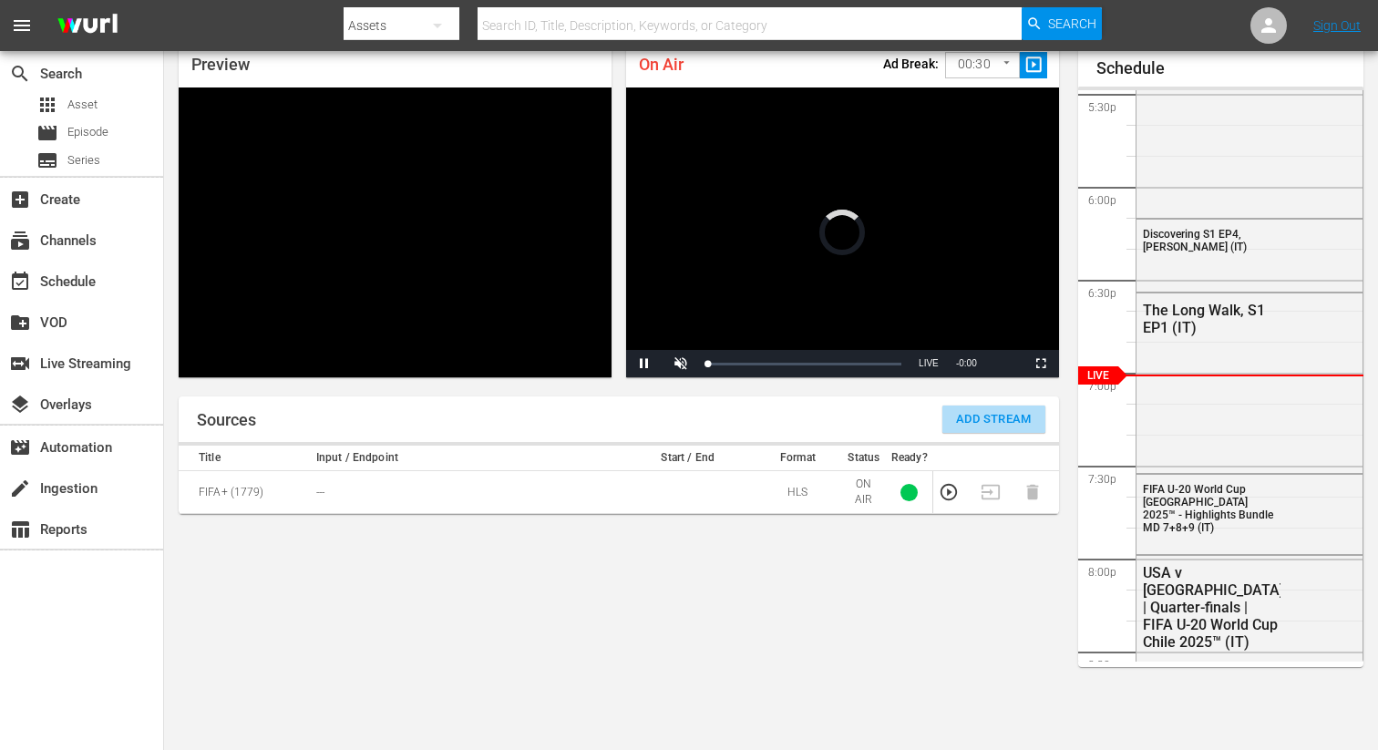
click at [1009, 419] on span "Add Stream" at bounding box center [994, 419] width 76 height 21
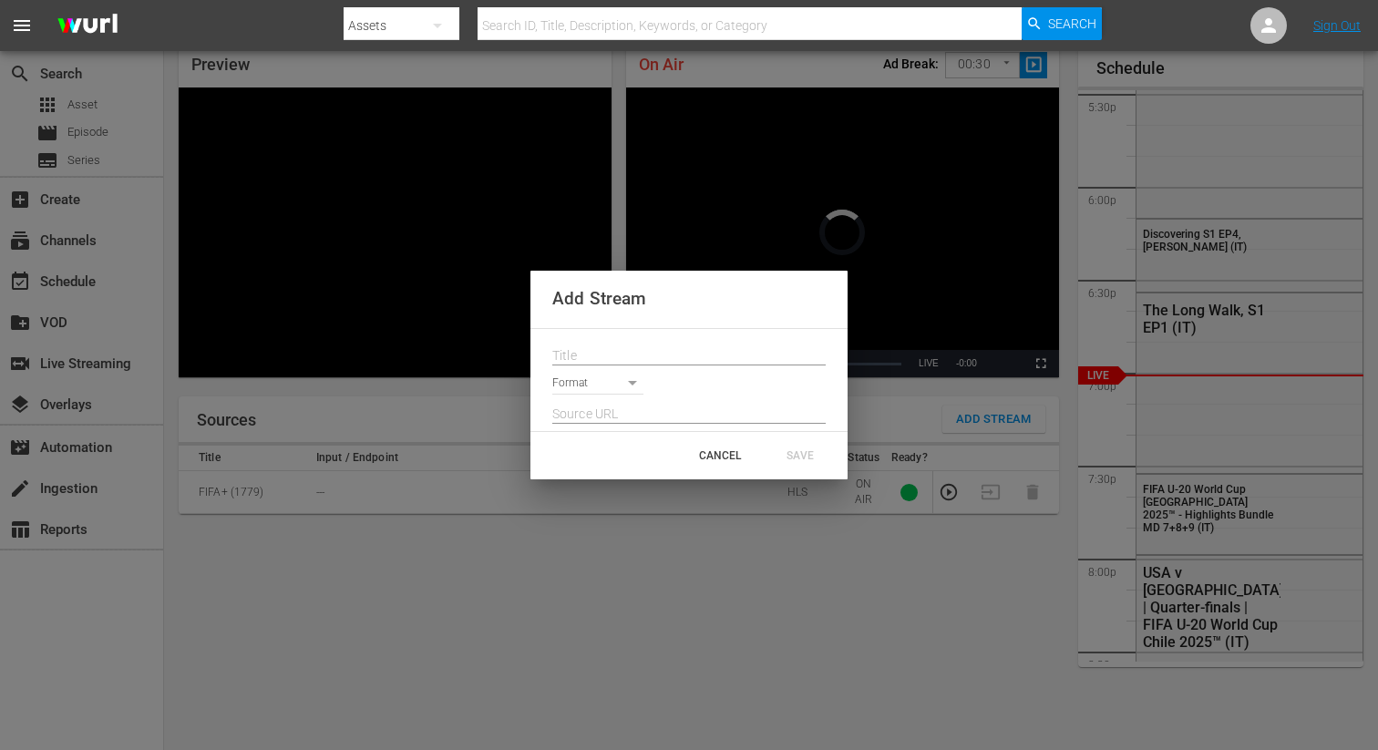
click at [567, 357] on input "text" at bounding box center [688, 356] width 273 height 27
paste input "Live Channel 2c9be886-0718-4927-bea6-ef5754efce92 eng FIFA U-20 World Cup [GEOG…"
type input "Live Channel 2c9be886-0718-4927-bea6-ef5754efce92 eng FIFA U-20 World Cup [GEOG…"
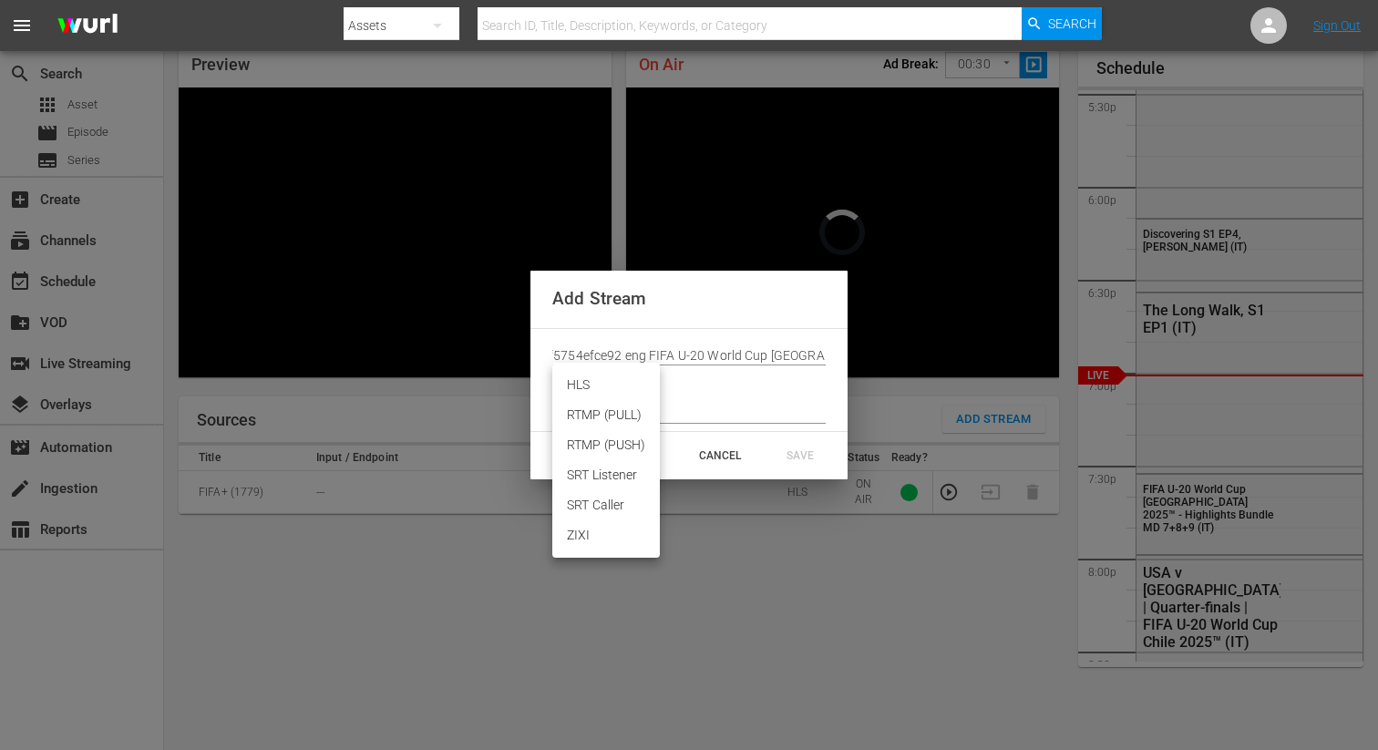
scroll to position [0, 0]
click at [569, 382] on body "menu Search By Assets Search ID, Title, Description, Keywords, or Category Sear…" at bounding box center [689, 297] width 1378 height 750
click at [573, 391] on li "HLS" at bounding box center [606, 385] width 108 height 30
type input "HLS"
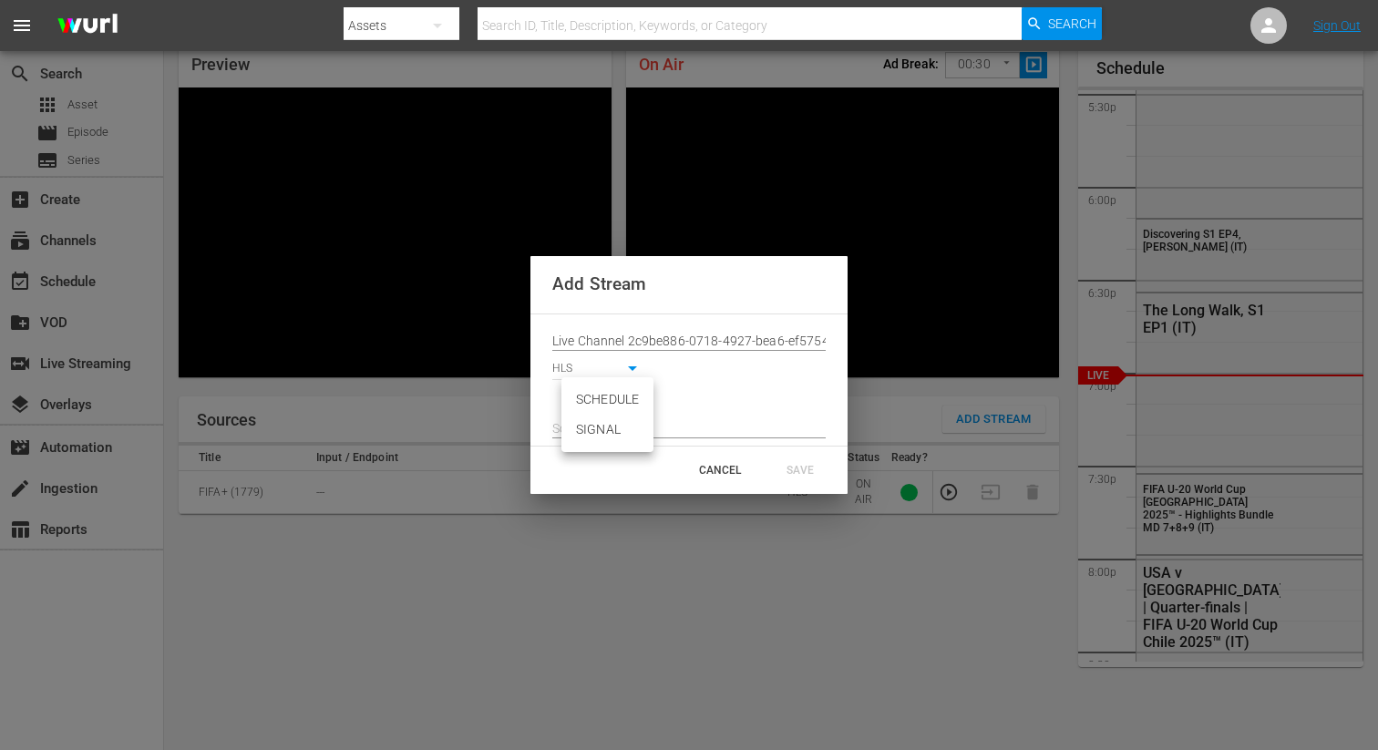
click at [586, 407] on body "menu Search By Assets Search ID, Title, Description, Keywords, or Category Sear…" at bounding box center [689, 297] width 1378 height 750
click at [590, 429] on li "SIGNAL" at bounding box center [607, 430] width 92 height 30
type input "SIGNAL"
click at [580, 429] on input "text" at bounding box center [688, 429] width 273 height 27
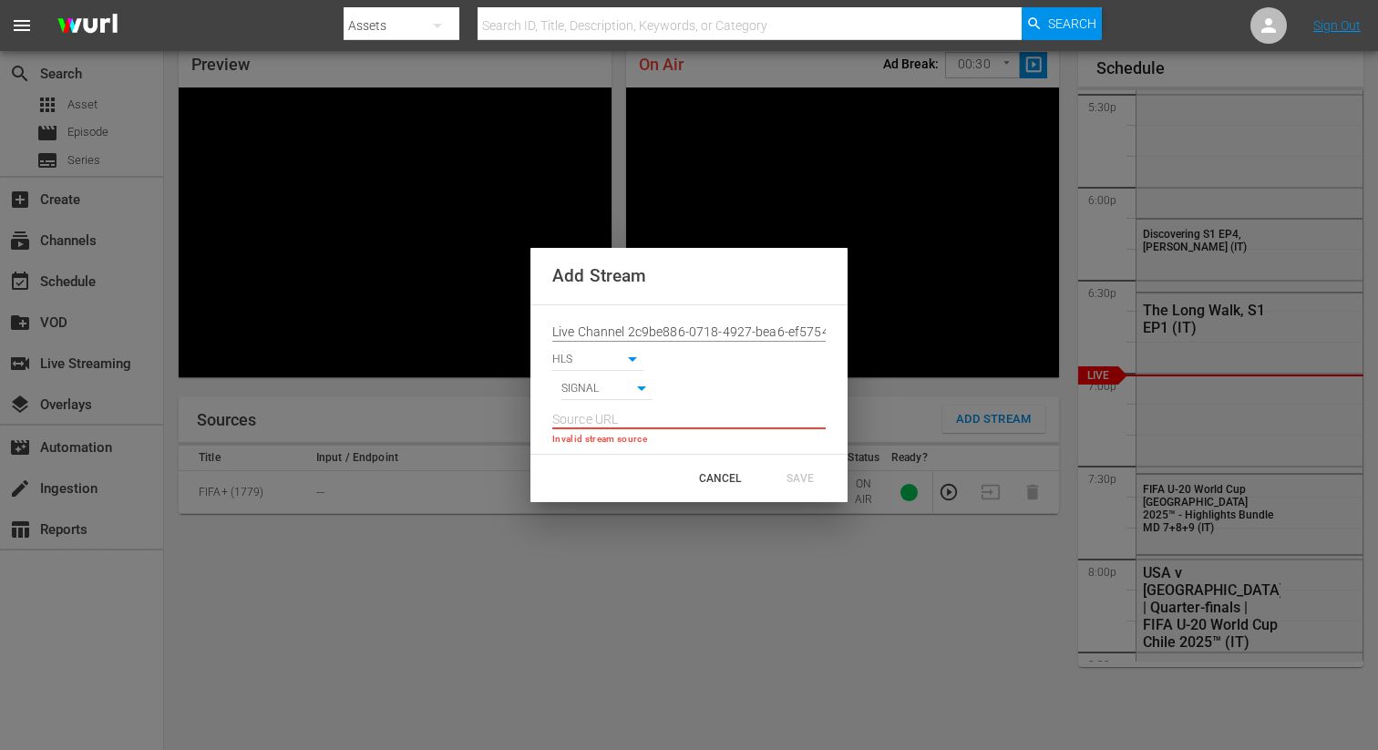
paste input "[URL][DOMAIN_NAME][DATE][DATE]"
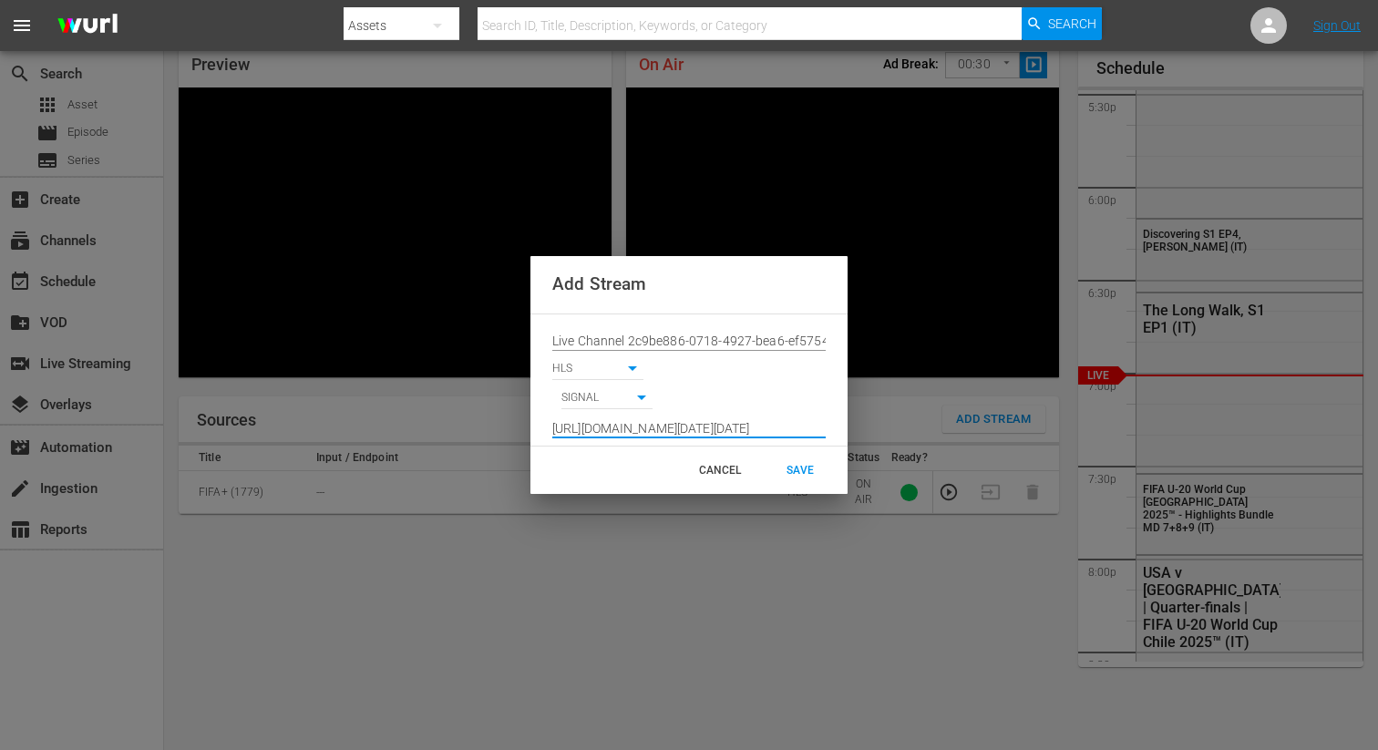
scroll to position [0, 1336]
type input "[URL][DOMAIN_NAME][DATE][DATE]"
click at [802, 477] on div "SAVE" at bounding box center [800, 470] width 80 height 33
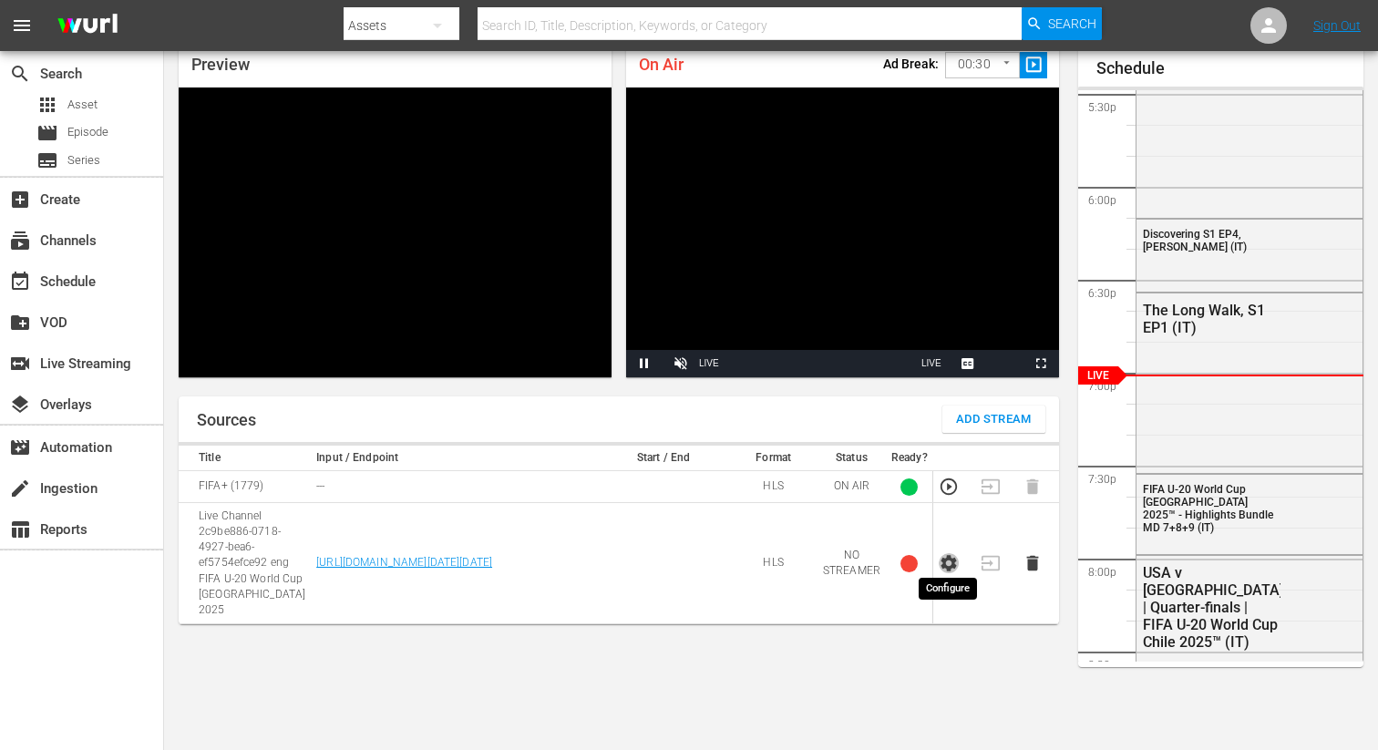
click at [941, 557] on icon "button" at bounding box center [949, 563] width 20 height 20
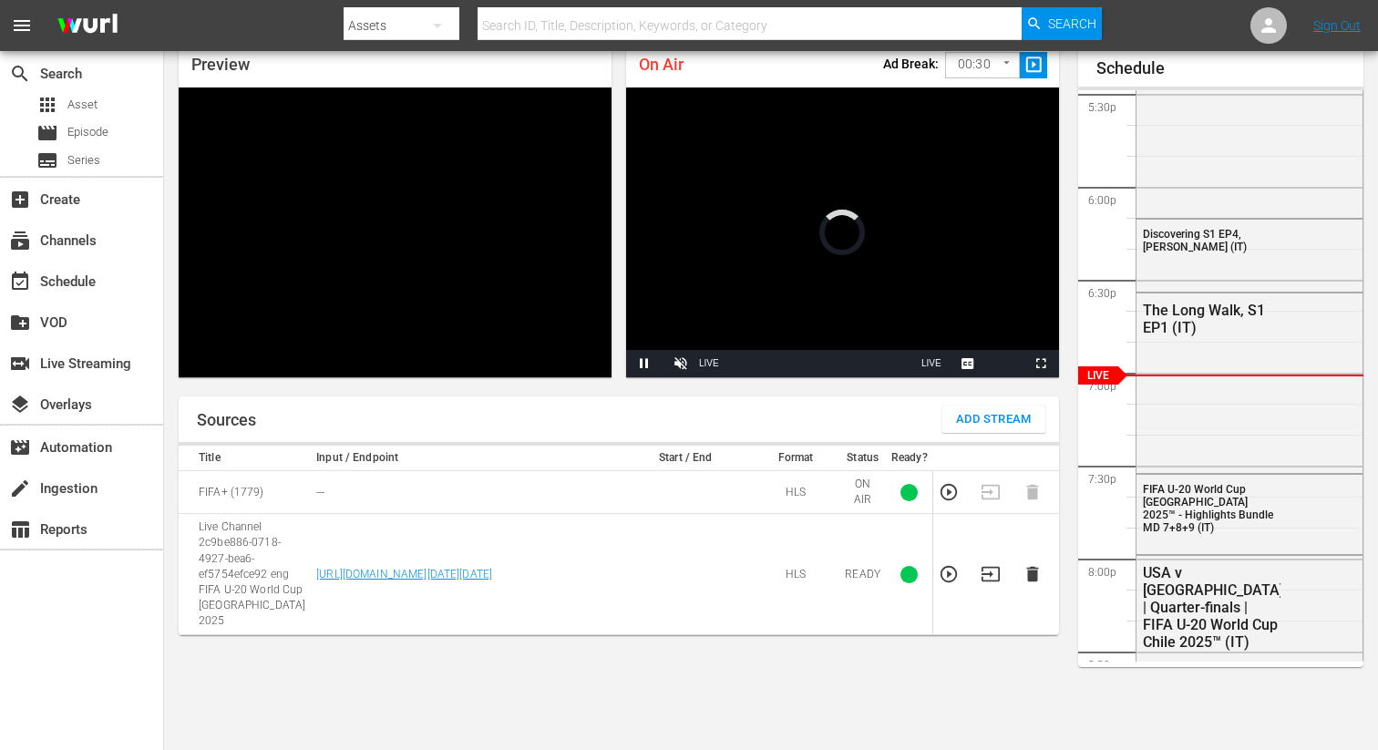
click at [988, 549] on td at bounding box center [996, 574] width 42 height 121
click at [987, 567] on icon "button" at bounding box center [991, 574] width 18 height 15
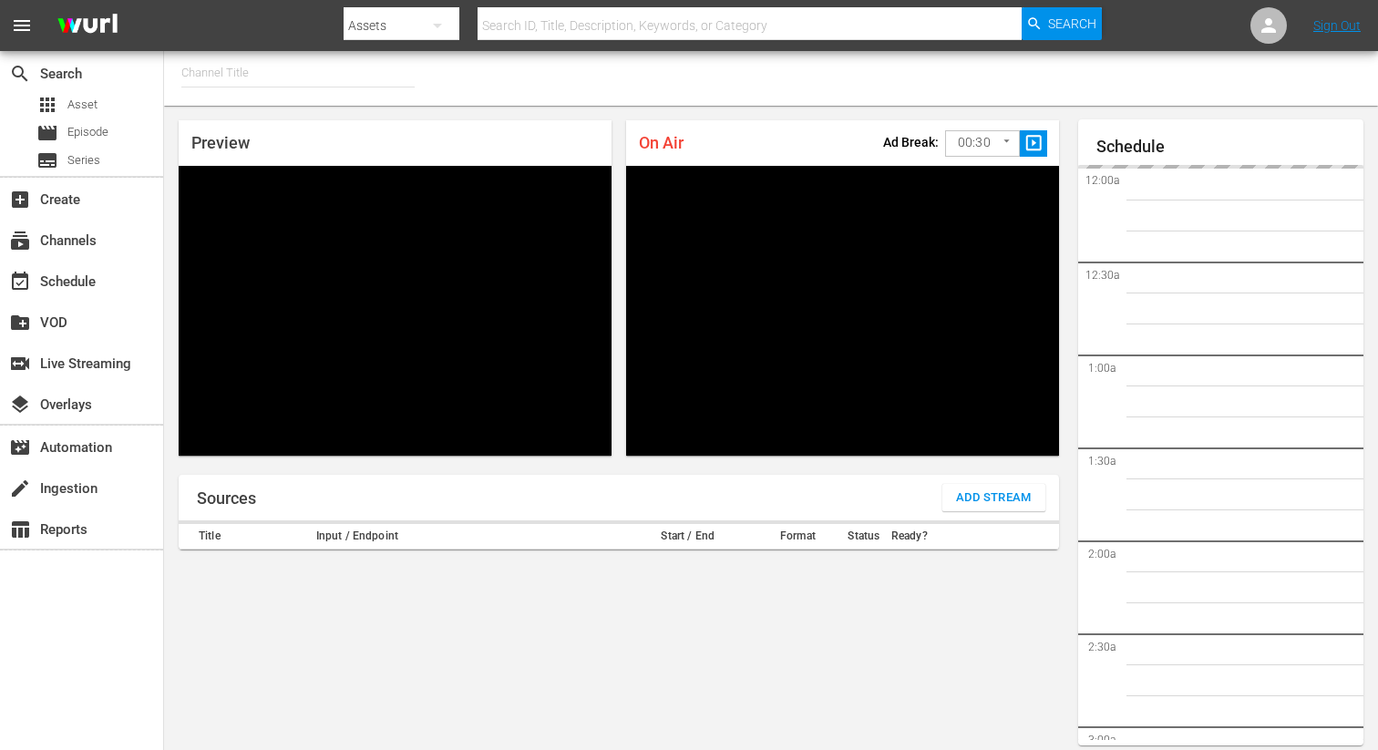
type input "FIFA+ [DEMOGRAPHIC_DATA] Local (1776)"
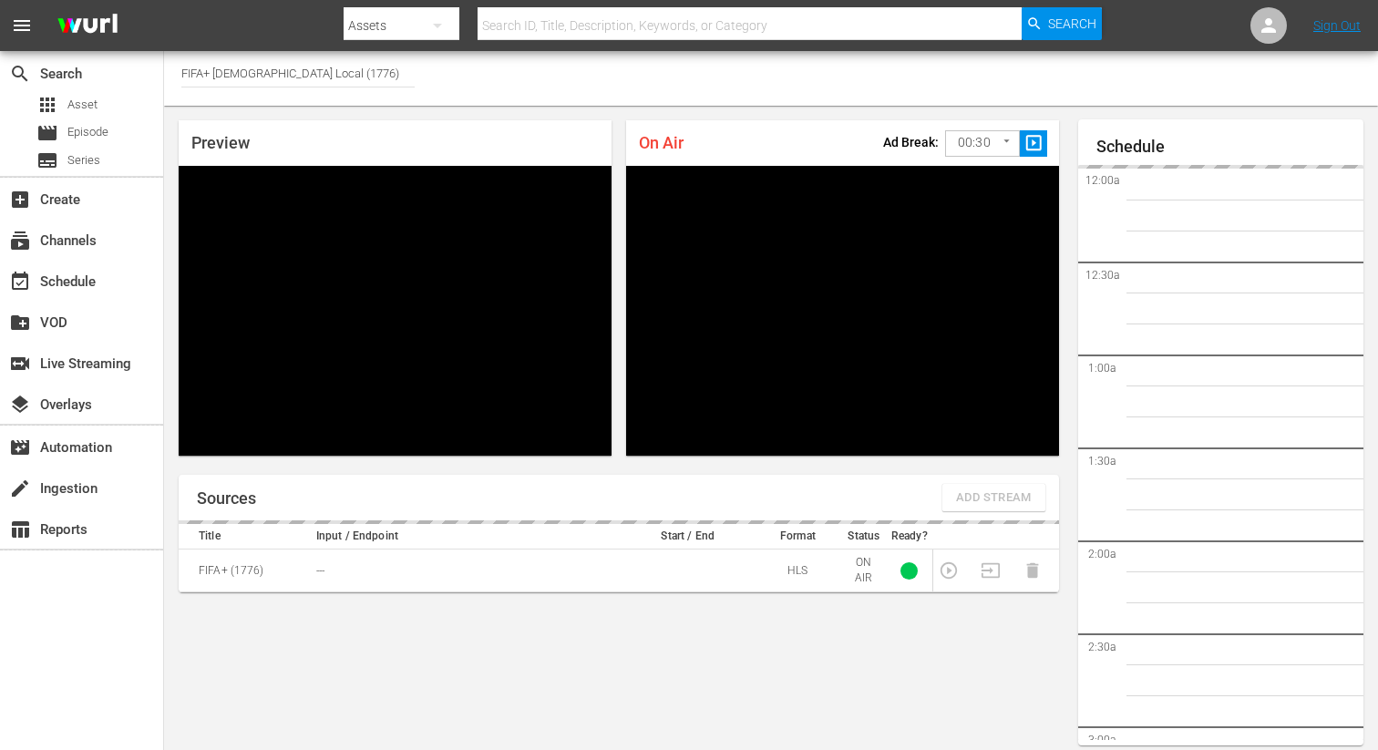
scroll to position [79, 0]
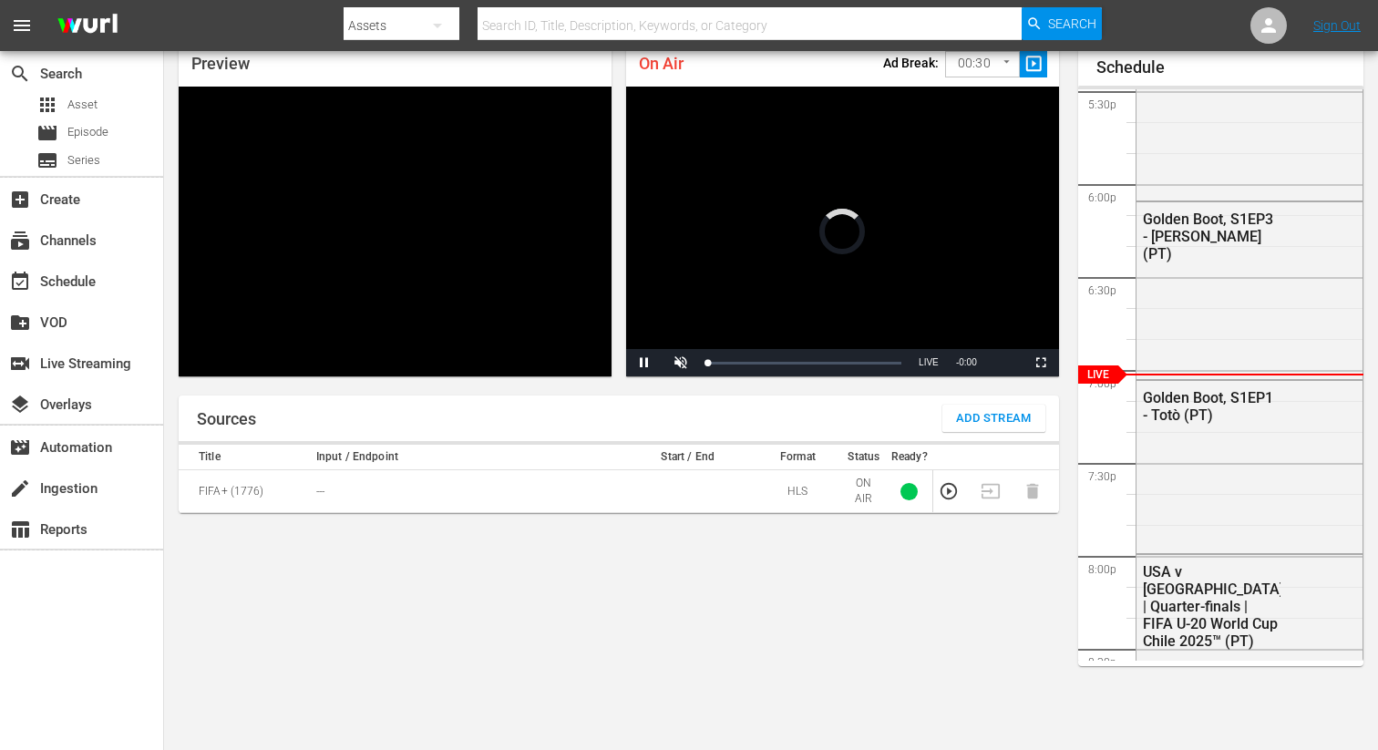
click at [1015, 419] on span "Add Stream" at bounding box center [994, 418] width 76 height 21
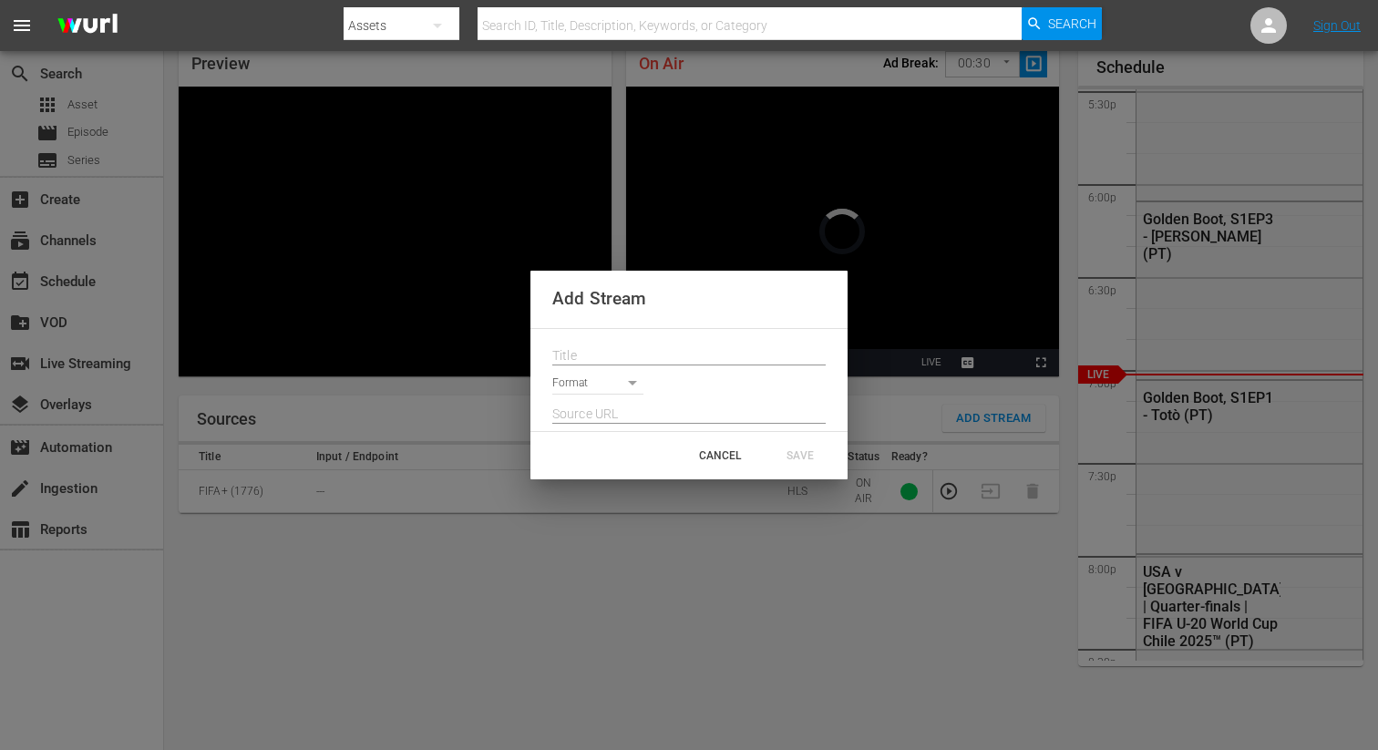
click at [645, 355] on input "text" at bounding box center [688, 356] width 273 height 27
paste input "Live Channel 2c9be886-0718-4927-bea6-ef5754efce92 eng FIFA U-20 World Cup [GEOG…"
type input "Live Channel 2c9be886-0718-4927-bea6-ef5754efce92 eng FIFA U-20 World Cup [GEOG…"
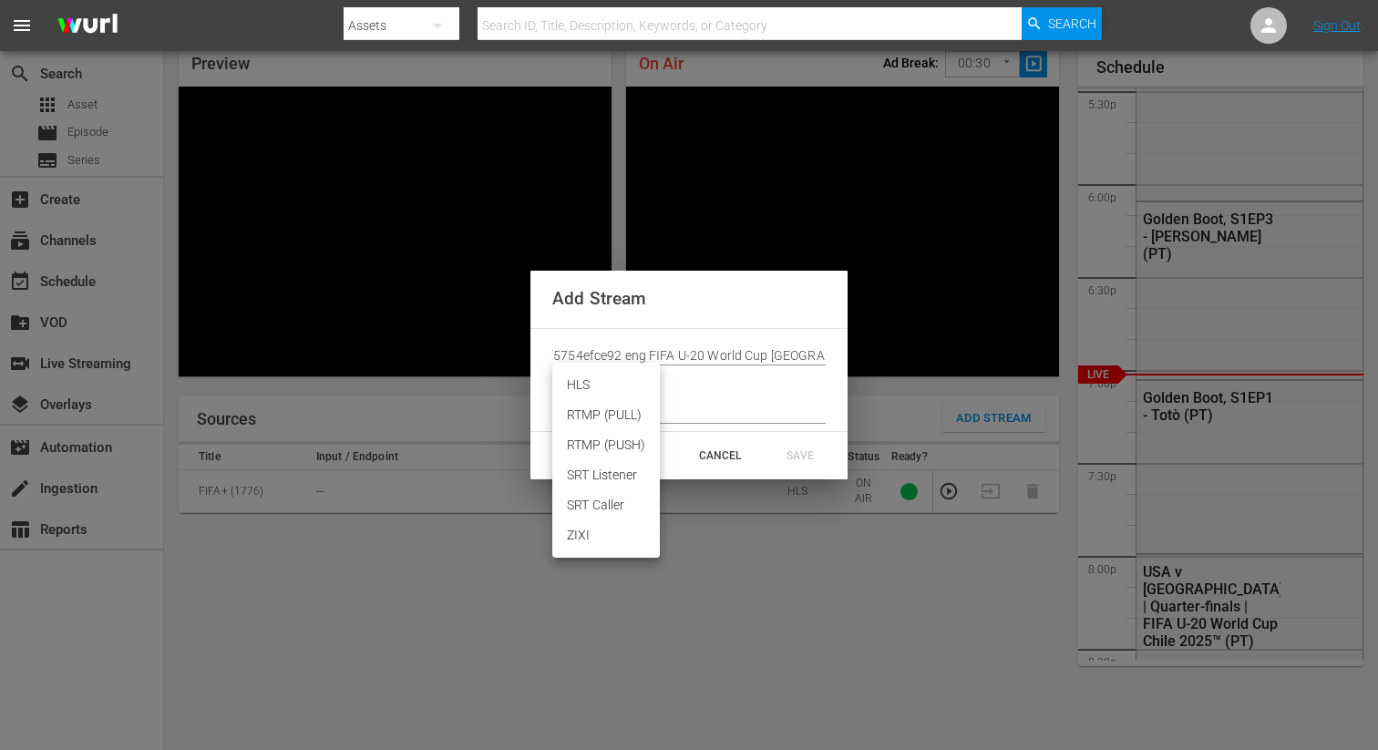
scroll to position [0, 0]
click at [591, 383] on body "menu Search By Assets Search ID, Title, Description, Keywords, or Category Sear…" at bounding box center [689, 296] width 1378 height 750
click at [584, 392] on li "HLS" at bounding box center [606, 385] width 108 height 30
type input "HLS"
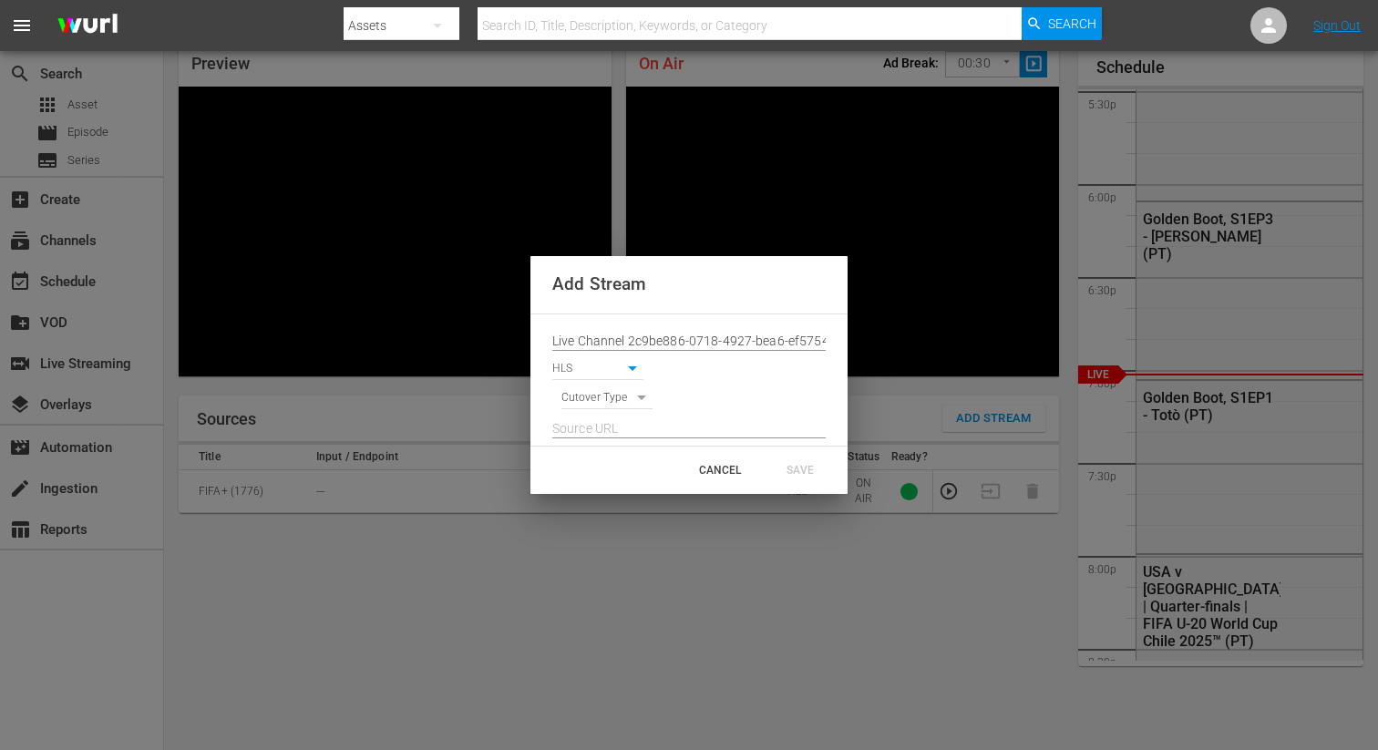
click at [582, 413] on div at bounding box center [688, 423] width 273 height 29
click at [582, 406] on body "menu Search By Assets Search ID, Title, Description, Keywords, or Category Sear…" at bounding box center [689, 296] width 1378 height 750
click at [582, 438] on li "SIGNAL" at bounding box center [607, 430] width 92 height 30
type input "SIGNAL"
click at [590, 420] on input "text" at bounding box center [688, 429] width 273 height 27
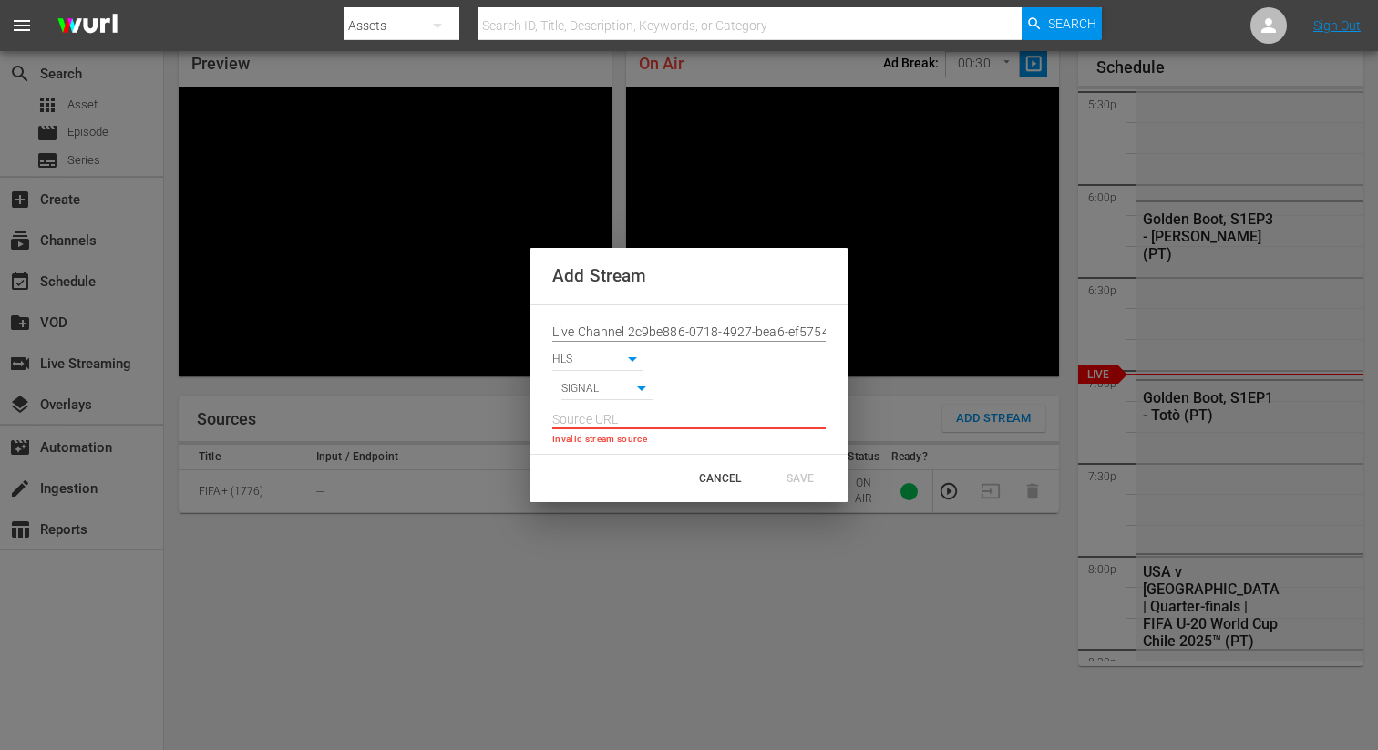
paste input "[URL][DOMAIN_NAME][DATE][DATE]"
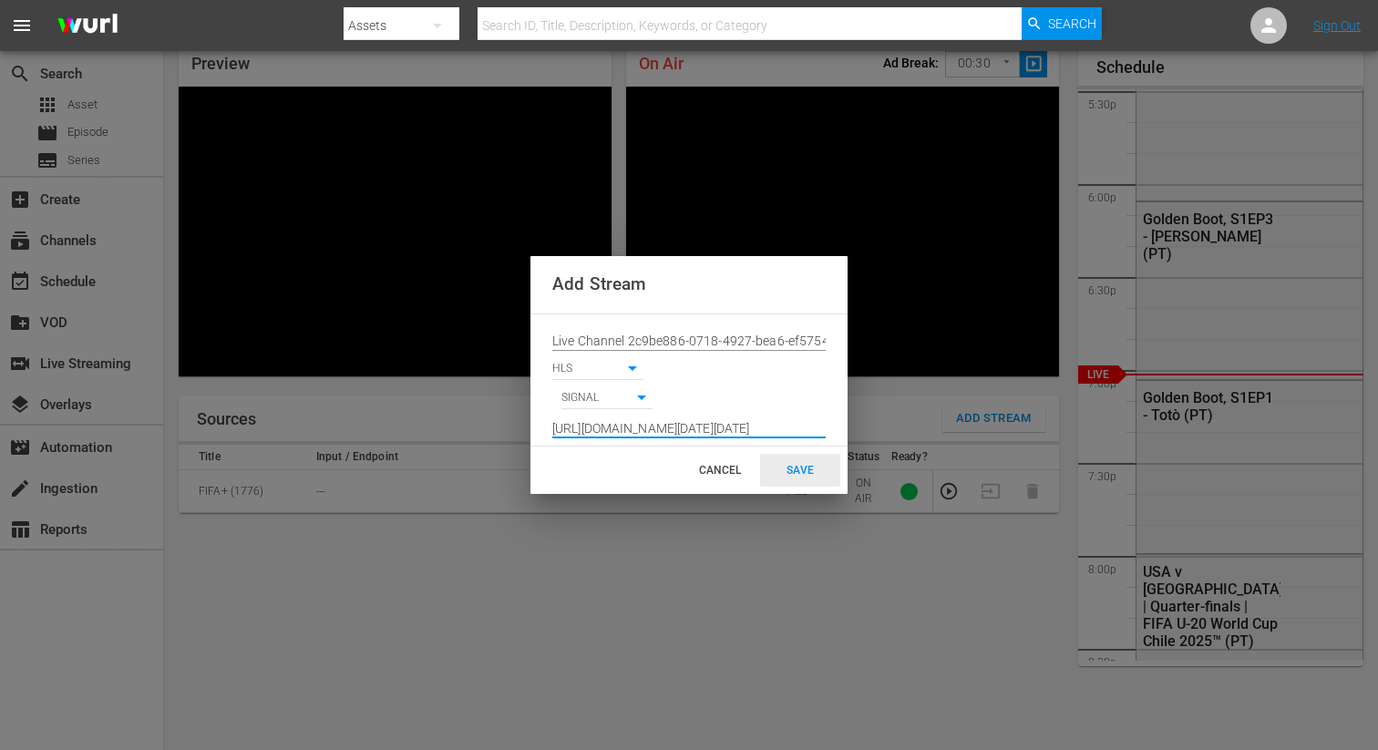
type input "[URL][DOMAIN_NAME][DATE][DATE]"
click at [797, 471] on div "SAVE" at bounding box center [800, 470] width 80 height 33
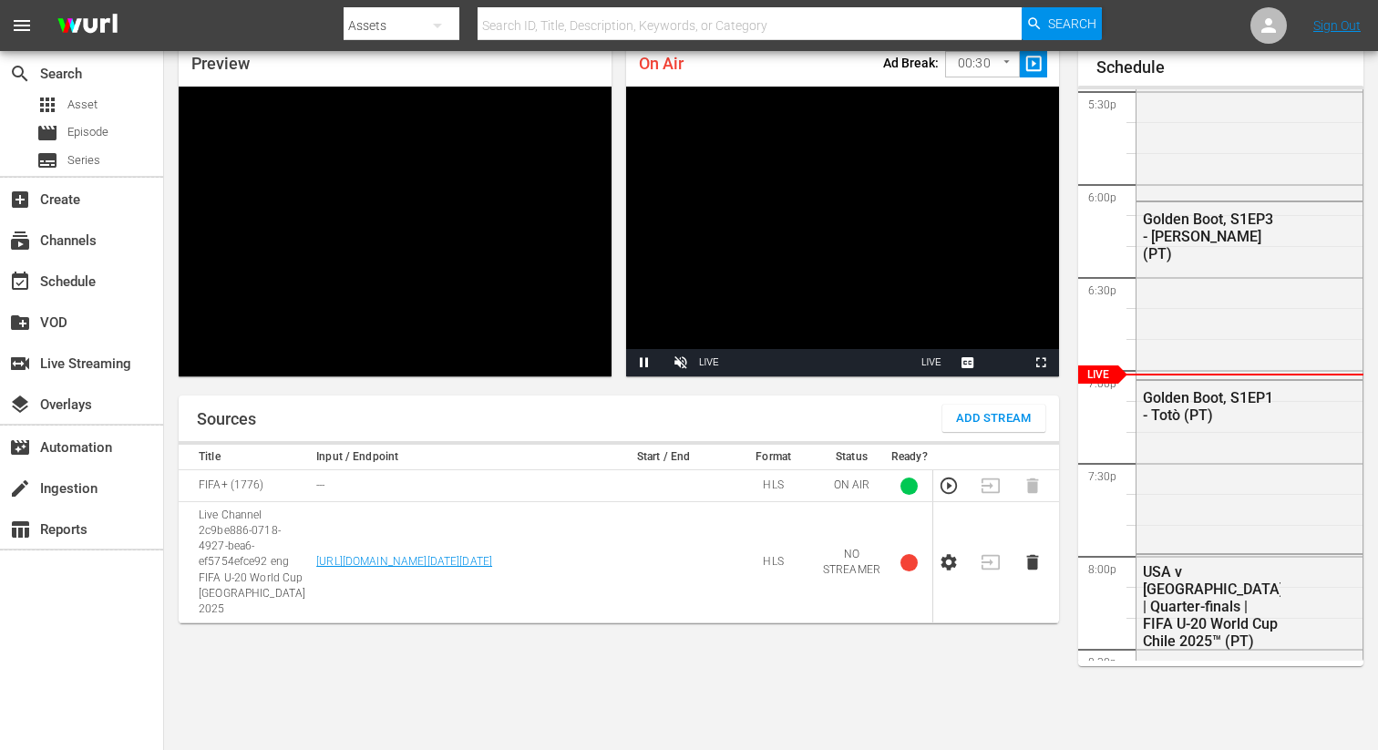
click at [953, 561] on icon "button" at bounding box center [949, 562] width 20 height 20
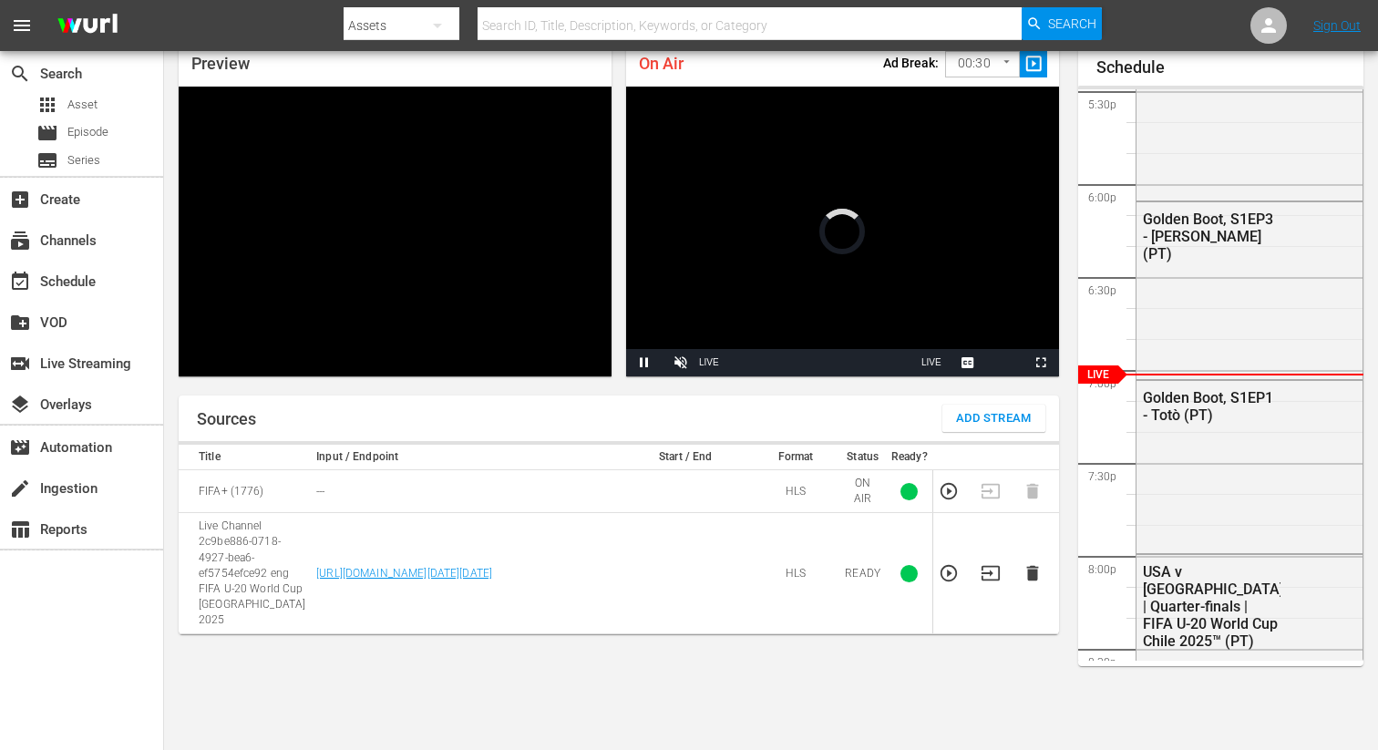
click at [985, 568] on icon "button" at bounding box center [991, 573] width 20 height 20
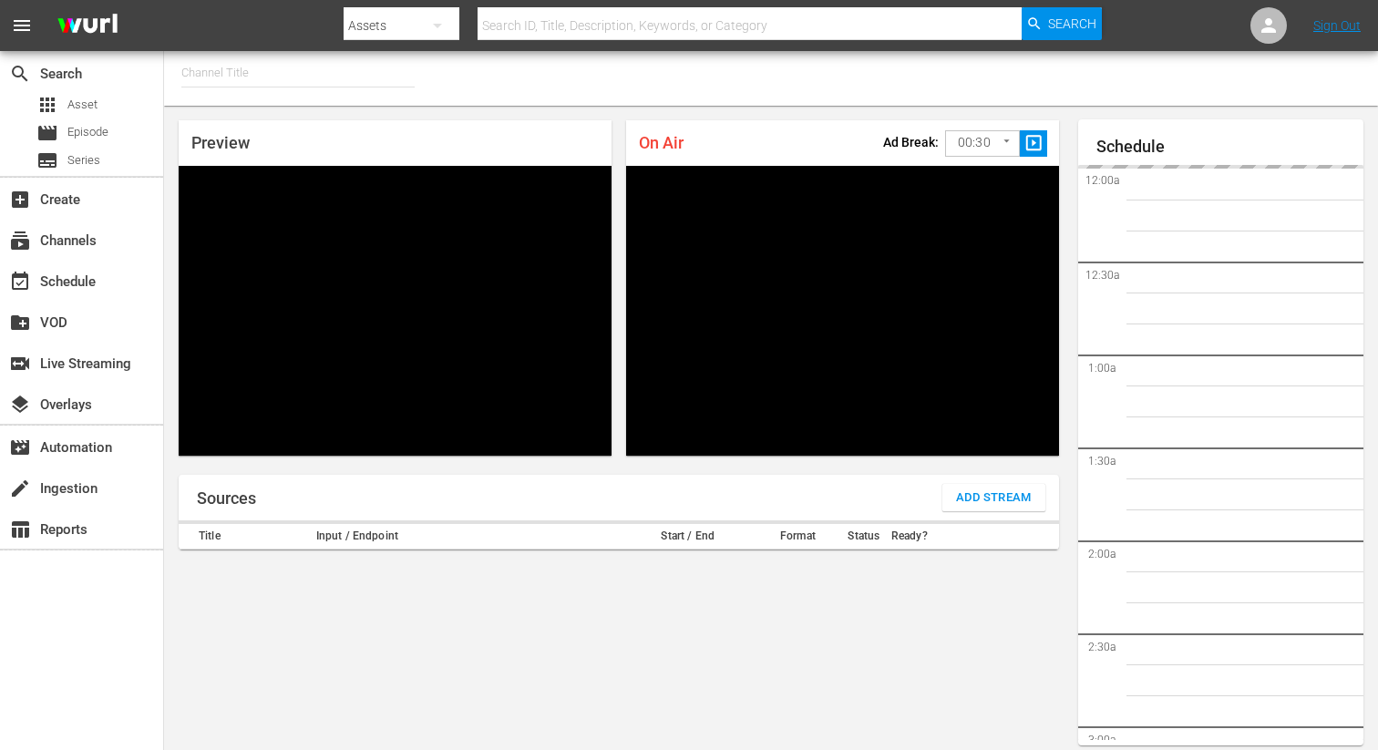
type input "FIFA+ Spanish Global (1780)"
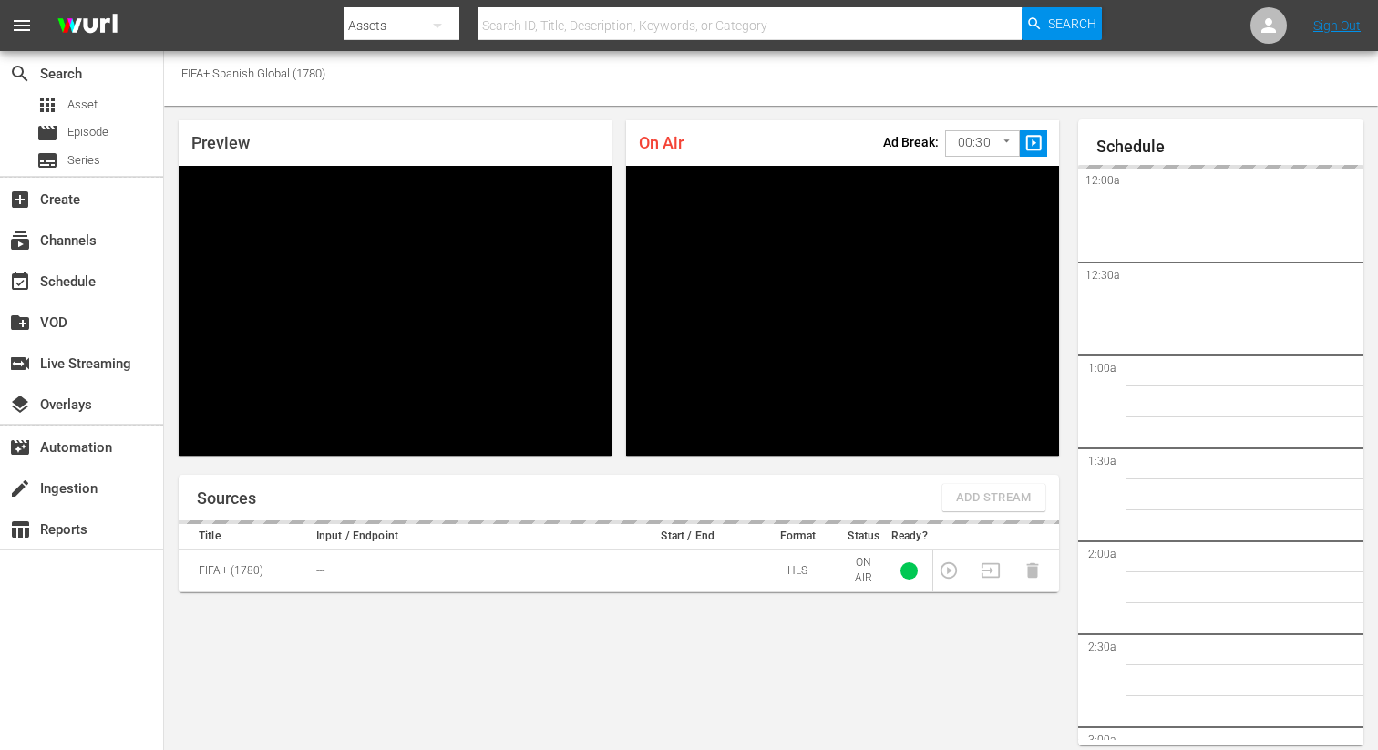
scroll to position [78, 0]
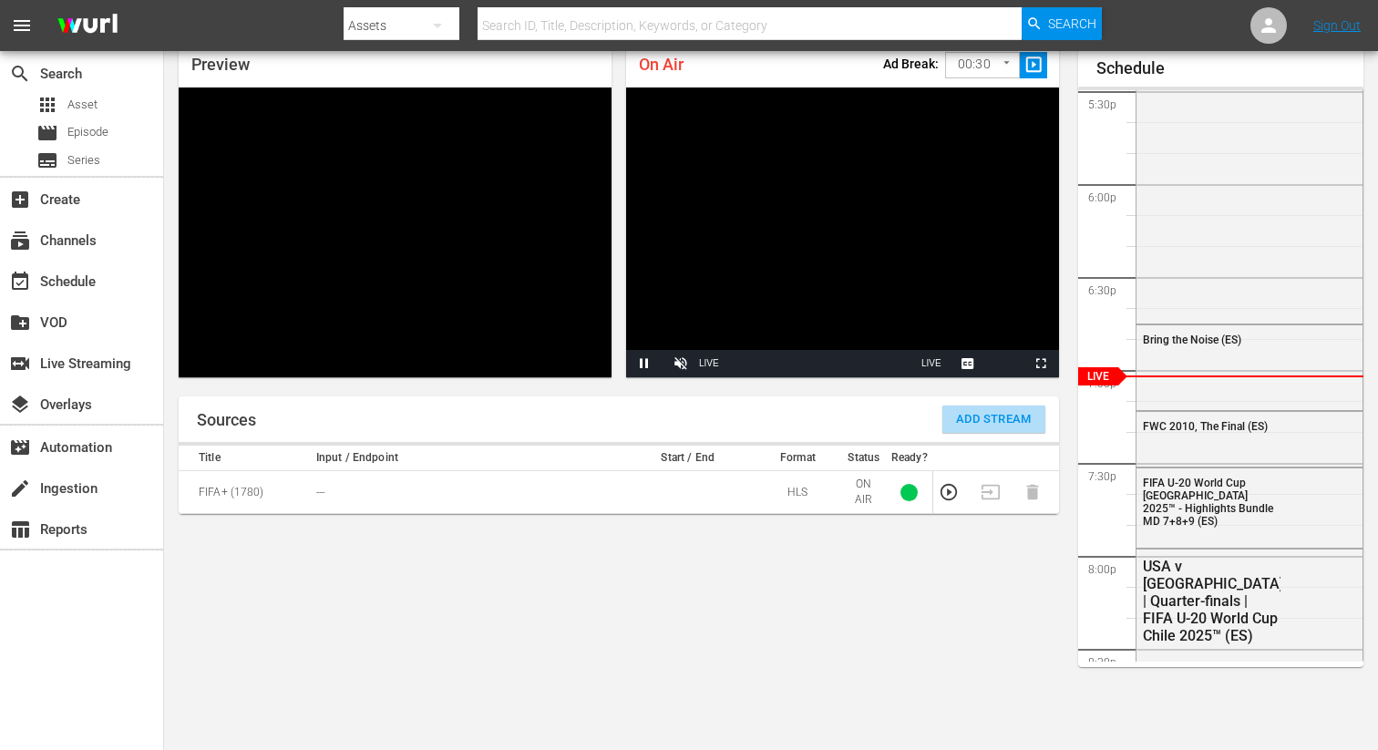
click at [970, 417] on span "Add Stream" at bounding box center [994, 419] width 76 height 21
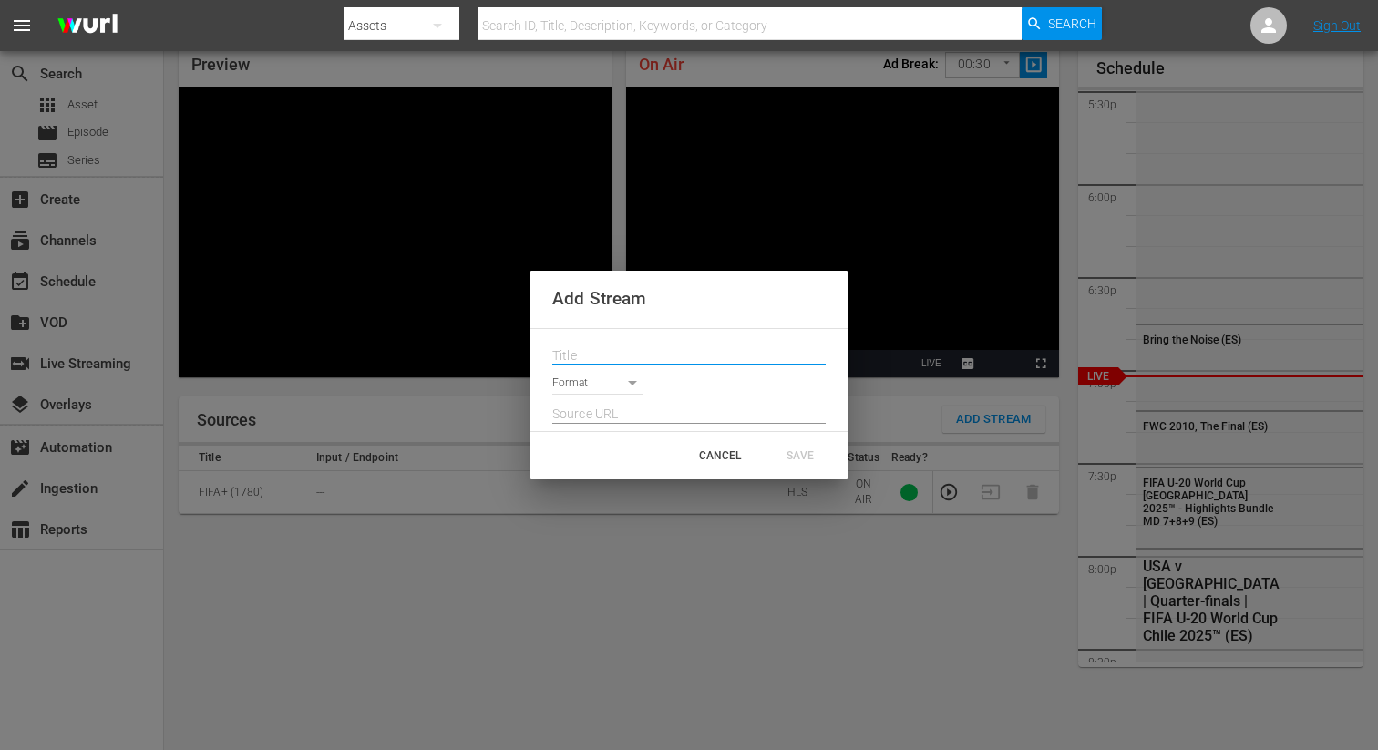
click at [592, 353] on input "text" at bounding box center [688, 356] width 273 height 27
paste input "Live Channel 2c9be886-0718-4927-bea6-ef5754efce92 eng FIFA U-20 World Cup [GEOG…"
type input "Live Channel 2c9be886-0718-4927-bea6-ef5754efce92 eng FIFA U-20 World Cup [GEOG…"
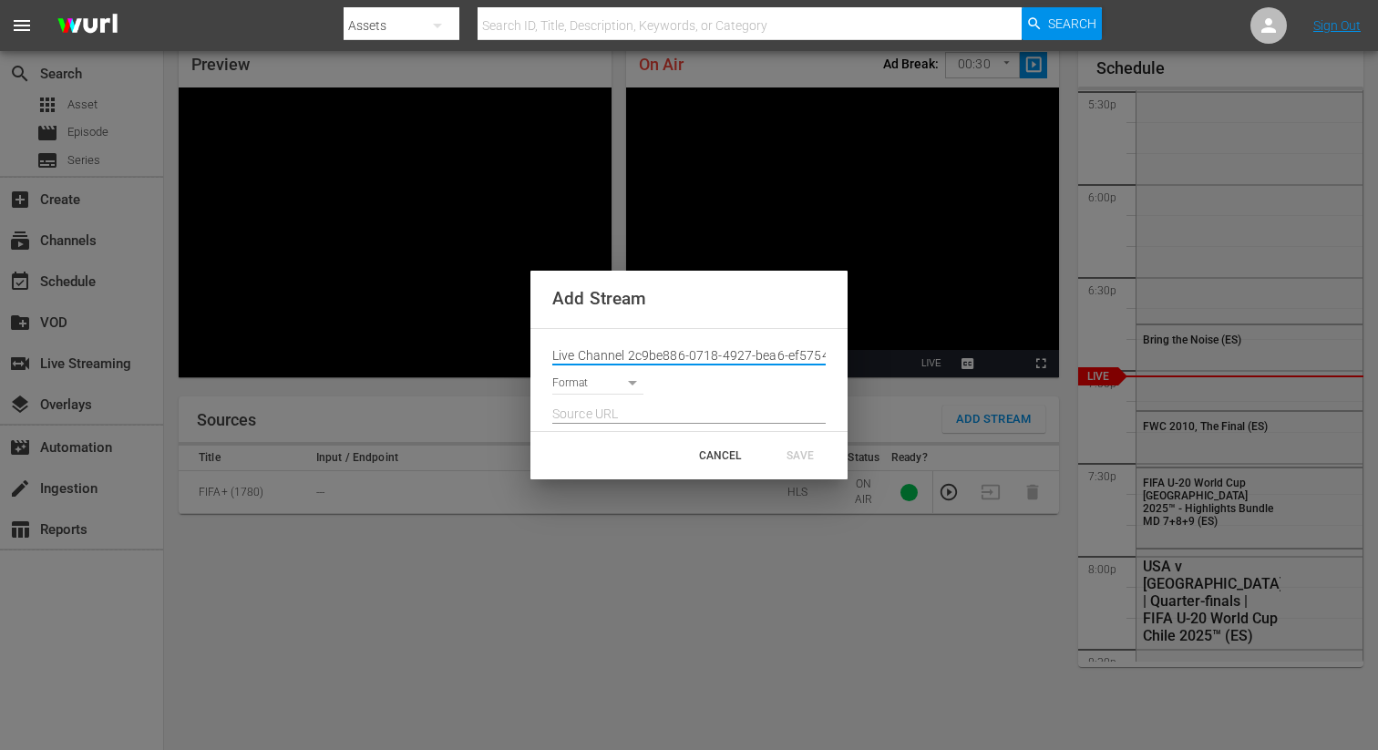
click at [587, 381] on body "menu Search By Assets Search ID, Title, Description, Keywords, or Category Sear…" at bounding box center [689, 297] width 1378 height 750
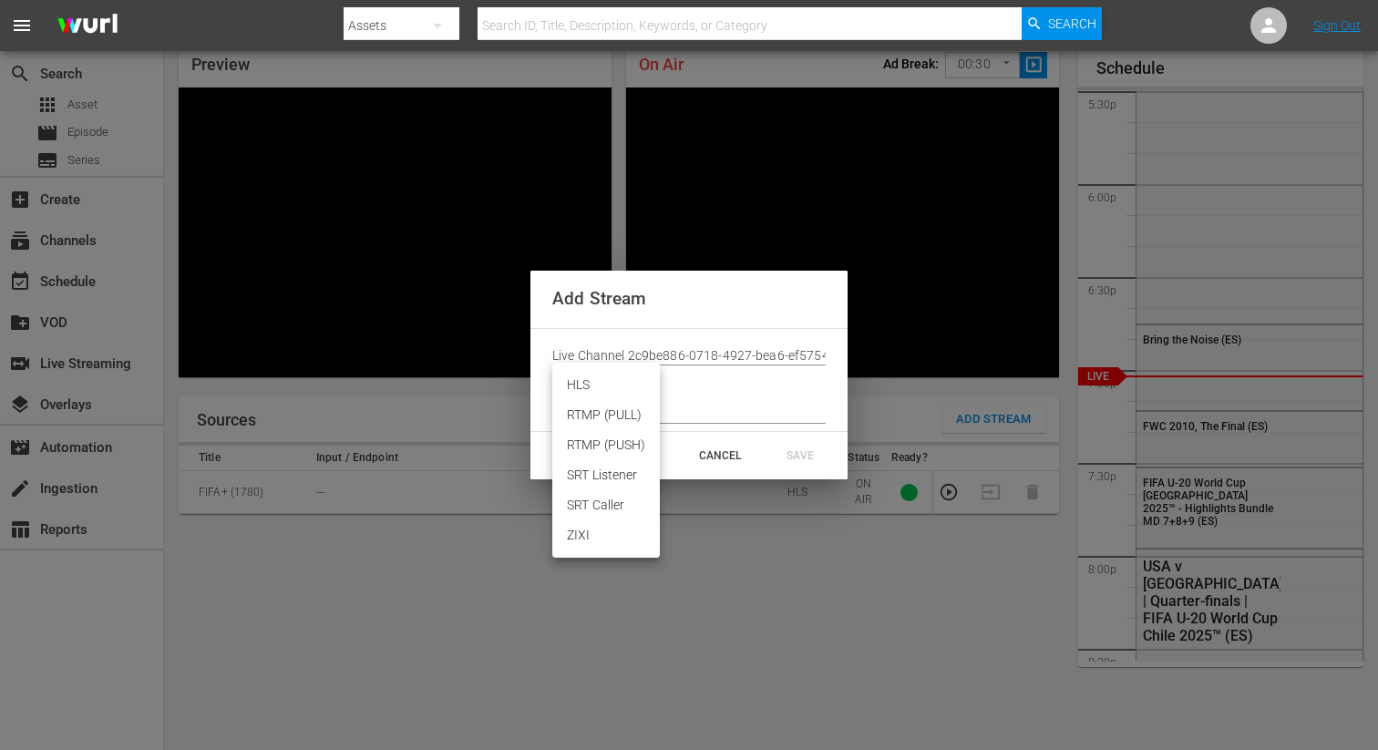
click at [595, 381] on li "HLS" at bounding box center [606, 385] width 108 height 30
type input "HLS"
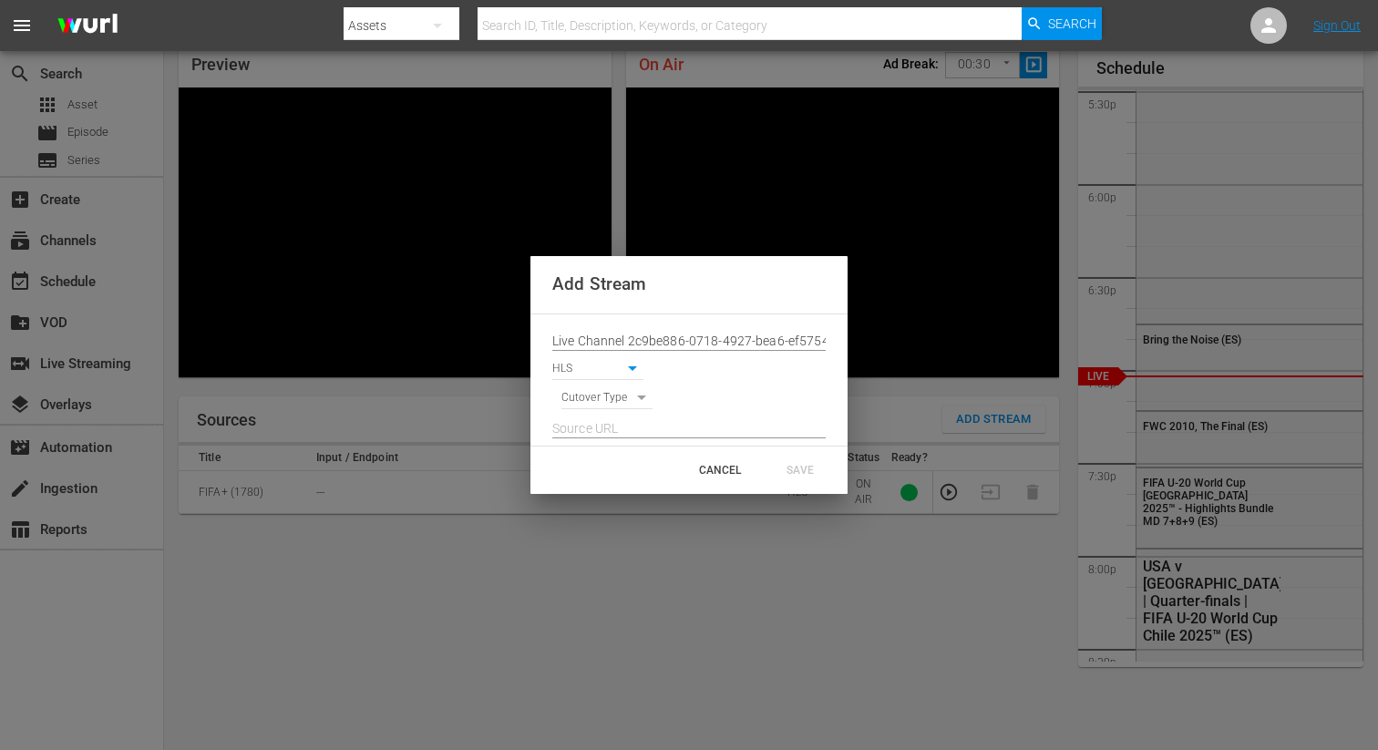
click at [599, 391] on body "menu Search By Assets Search ID, Title, Description, Keywords, or Category Sear…" at bounding box center [689, 297] width 1378 height 750
click at [593, 412] on li "SCHEDULE" at bounding box center [607, 400] width 92 height 30
click at [598, 399] on body "menu Search By Assets Search ID, Title, Description, Keywords, or Category Sear…" at bounding box center [689, 297] width 1378 height 750
click at [598, 428] on li "SIGNAL" at bounding box center [607, 430] width 92 height 30
type input "SIGNAL"
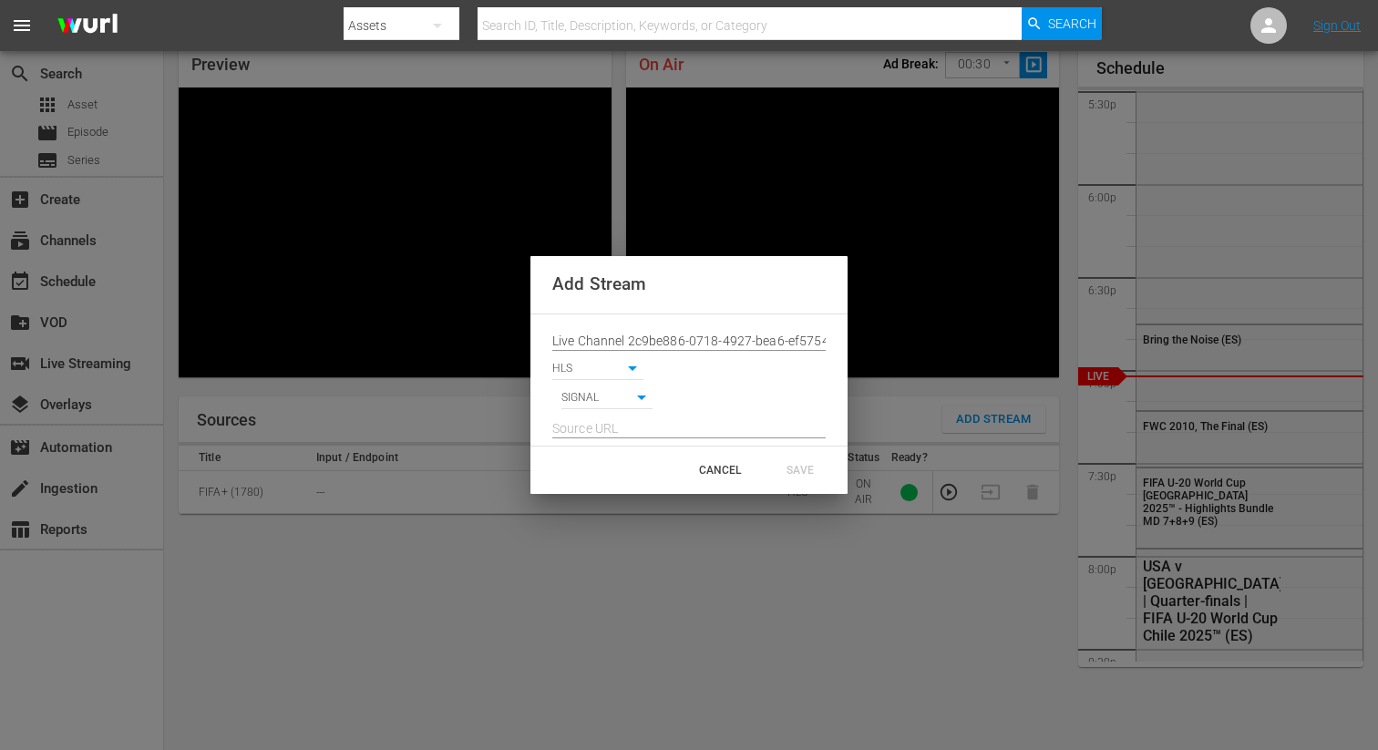
click at [589, 428] on input "text" at bounding box center [688, 429] width 273 height 27
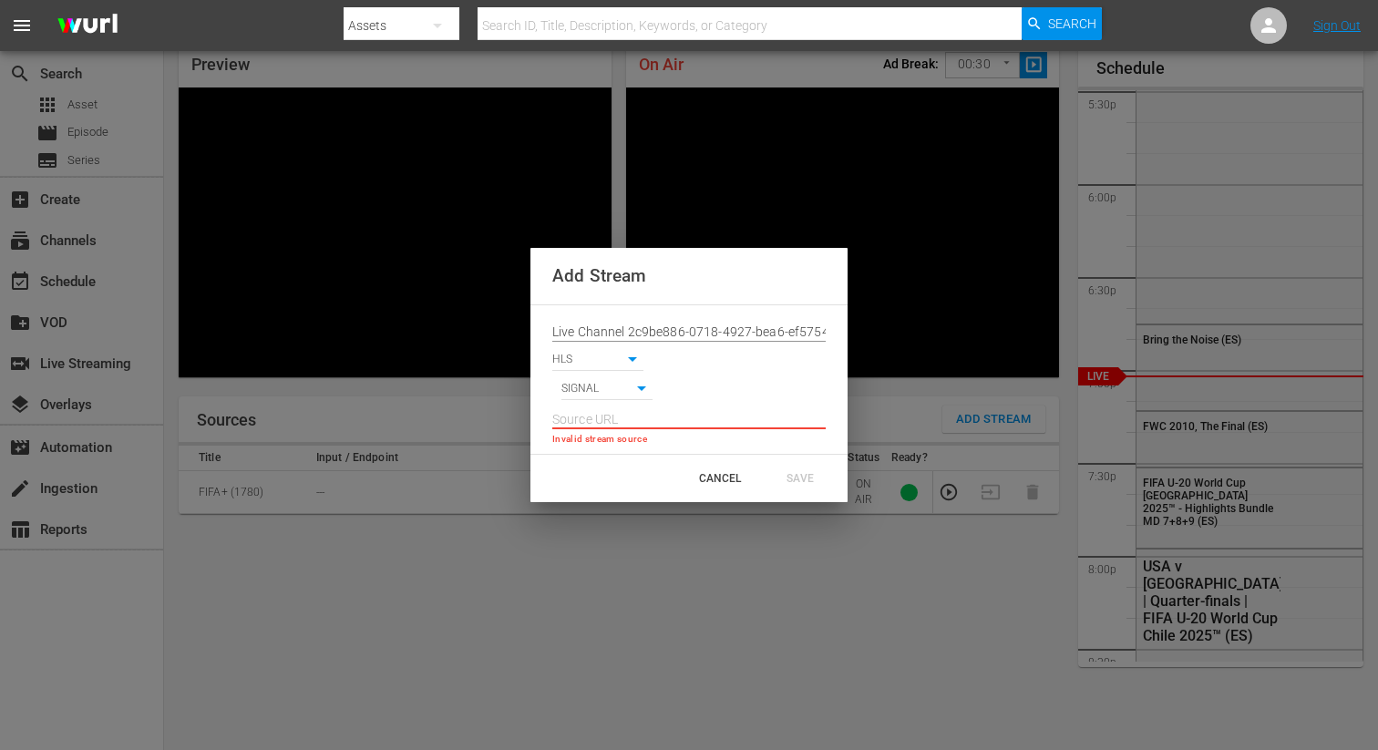
paste input "[URL][DOMAIN_NAME][DATE][DATE]"
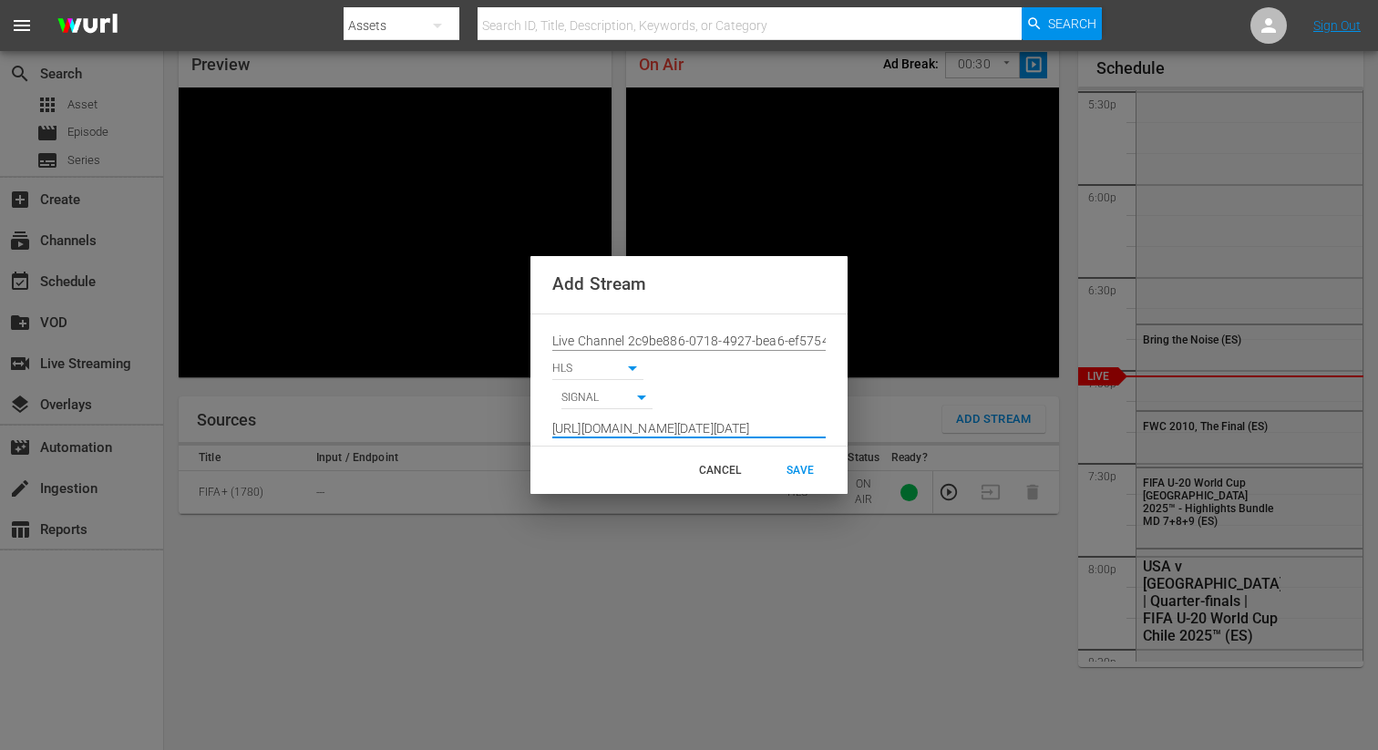
type input "[URL][DOMAIN_NAME][DATE][DATE]"
click at [818, 462] on div "SAVE" at bounding box center [800, 470] width 80 height 33
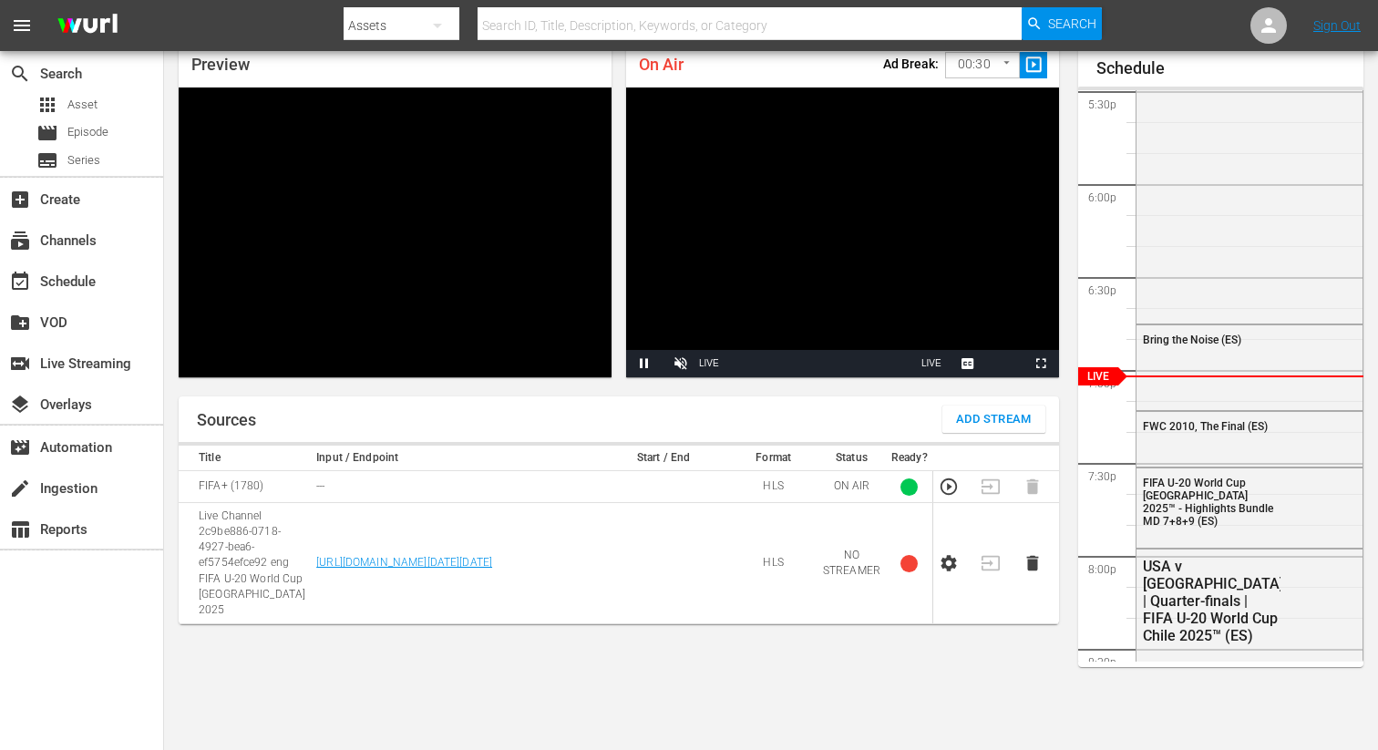
click at [948, 553] on icon "button" at bounding box center [949, 563] width 20 height 20
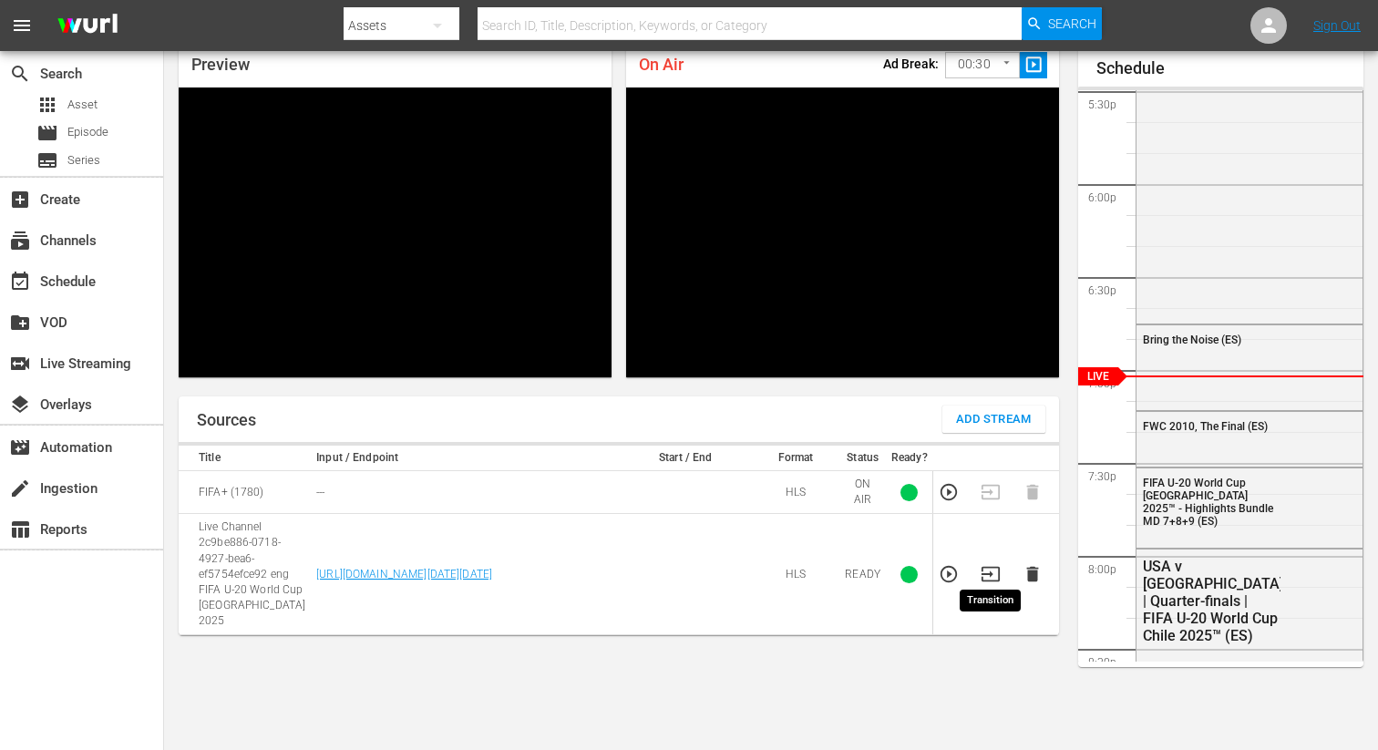
click at [994, 564] on icon "button" at bounding box center [991, 574] width 20 height 20
